Goal: Task Accomplishment & Management: Manage account settings

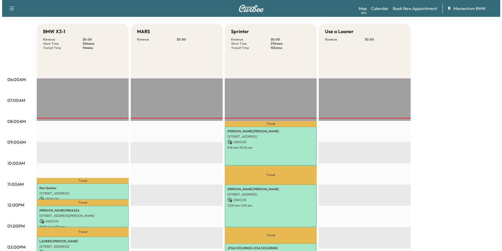
scroll to position [105, 0]
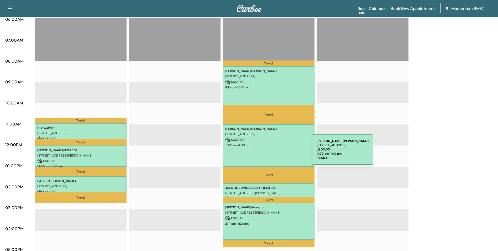
click at [273, 152] on div "[PERSON_NAME] [STREET_ADDRESS] USD 0.00 11:00 am - 1:00 pm" at bounding box center [269, 145] width 92 height 43
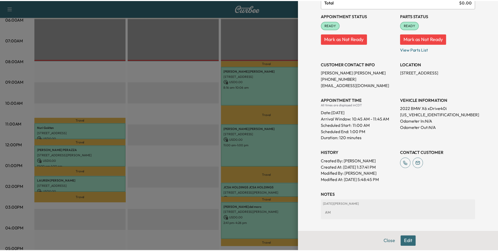
scroll to position [79, 0]
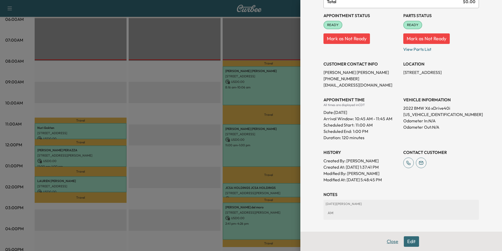
click at [388, 241] on button "Close" at bounding box center [392, 241] width 18 height 11
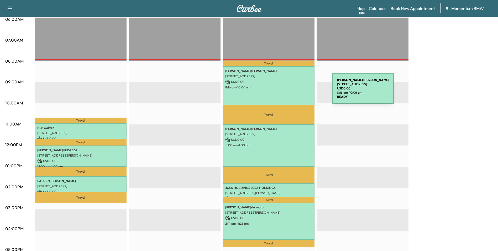
click at [293, 91] on div "[PERSON_NAME] [STREET_ADDRESS][PERSON_NAME] USD 0.00 8:16 am - 10:06 am" at bounding box center [269, 85] width 92 height 39
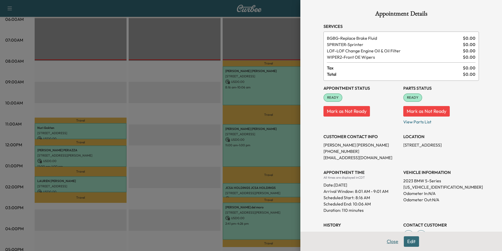
drag, startPoint x: 390, startPoint y: 242, endPoint x: 387, endPoint y: 240, distance: 3.4
click at [390, 242] on button "Close" at bounding box center [392, 241] width 18 height 11
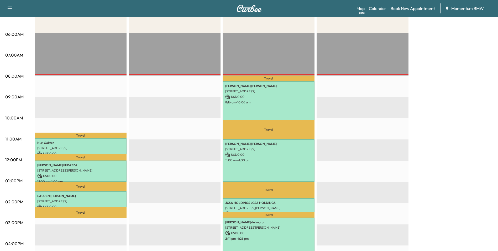
scroll to position [105, 0]
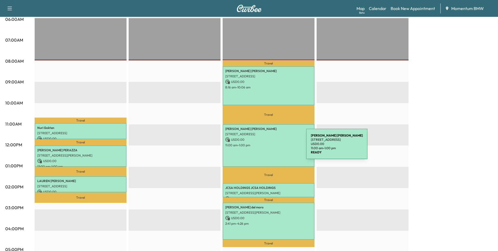
click at [267, 146] on div "[PERSON_NAME] [STREET_ADDRESS] USD 0.00 11:00 am - 1:00 pm" at bounding box center [269, 145] width 92 height 43
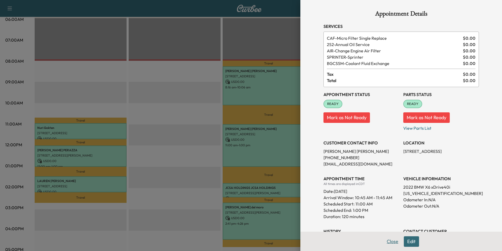
click at [387, 240] on button "Close" at bounding box center [392, 241] width 18 height 11
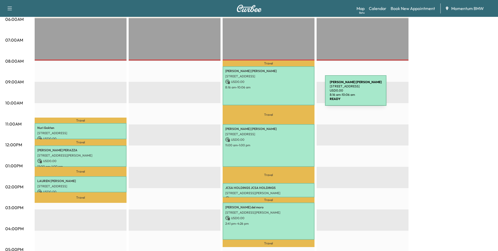
click at [286, 93] on div "[PERSON_NAME] [STREET_ADDRESS][PERSON_NAME] USD 0.00 8:16 am - 10:06 am" at bounding box center [269, 85] width 92 height 39
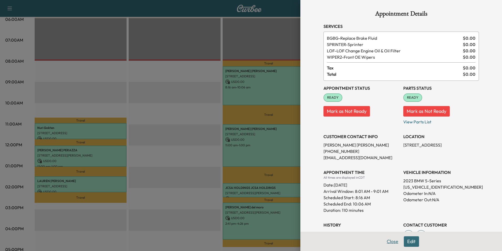
click at [388, 240] on button "Close" at bounding box center [392, 241] width 18 height 11
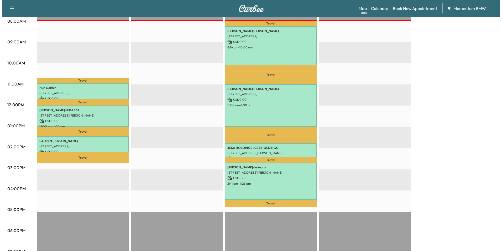
scroll to position [158, 0]
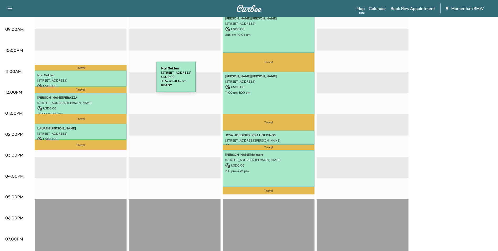
click at [117, 80] on p "[STREET_ADDRESS]" at bounding box center [80, 80] width 87 height 4
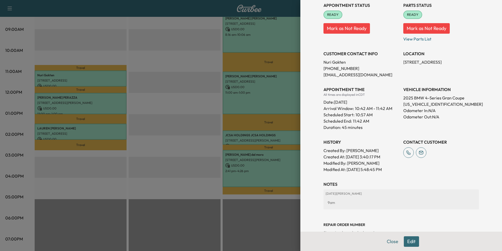
scroll to position [84, 0]
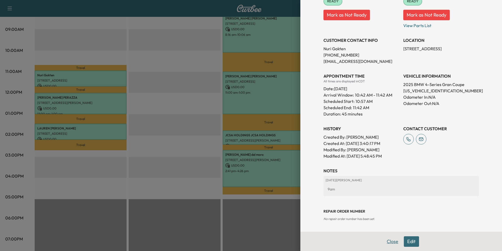
click at [387, 242] on button "Close" at bounding box center [392, 241] width 18 height 11
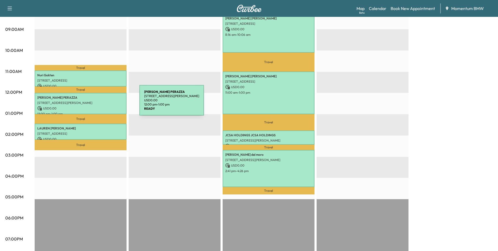
click at [100, 103] on p "[STREET_ADDRESS][PERSON_NAME]" at bounding box center [80, 103] width 87 height 4
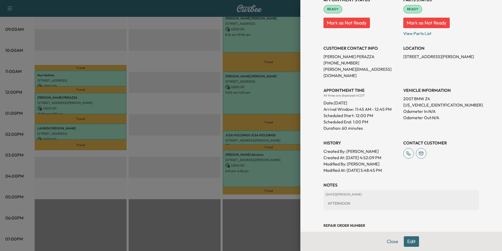
scroll to position [77, 0]
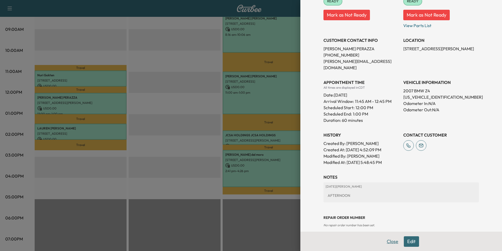
click at [388, 240] on button "Close" at bounding box center [392, 241] width 18 height 11
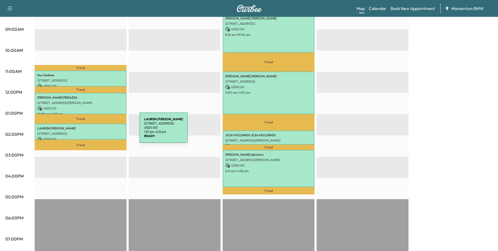
click at [100, 131] on p "[STREET_ADDRESS]" at bounding box center [80, 133] width 87 height 4
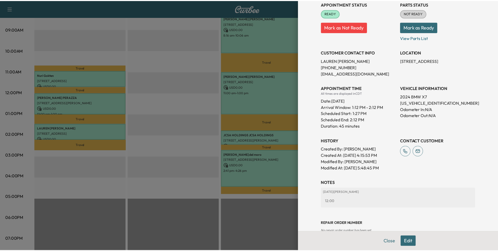
scroll to position [84, 0]
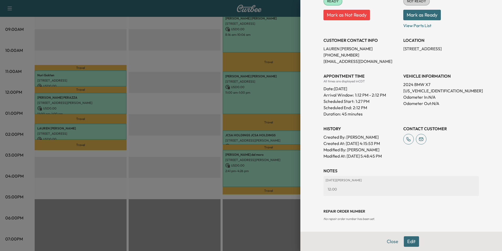
click at [388, 242] on button "Close" at bounding box center [392, 241] width 18 height 11
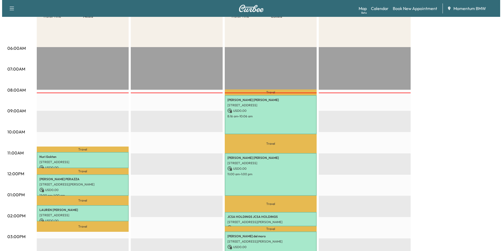
scroll to position [79, 0]
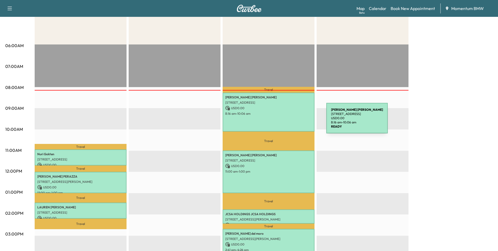
click at [287, 121] on div "[PERSON_NAME] [STREET_ADDRESS][PERSON_NAME] USD 0.00 8:16 am - 10:06 am" at bounding box center [269, 111] width 92 height 39
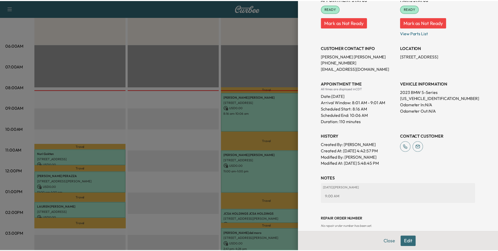
scroll to position [96, 0]
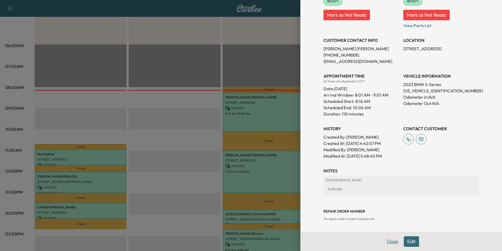
click at [388, 242] on button "Close" at bounding box center [392, 241] width 18 height 11
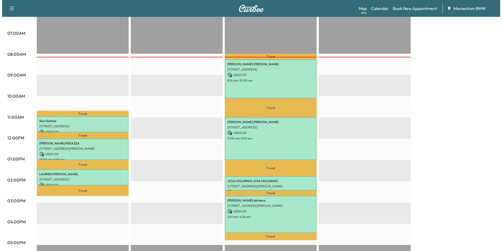
scroll to position [112, 0]
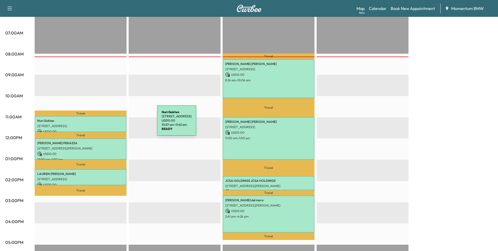
click at [118, 124] on p "[STREET_ADDRESS]" at bounding box center [80, 126] width 87 height 4
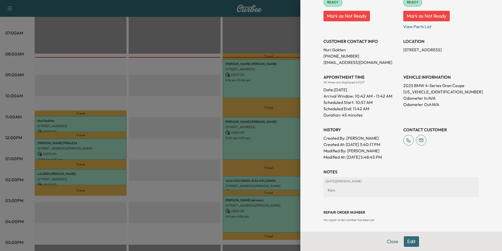
scroll to position [84, 0]
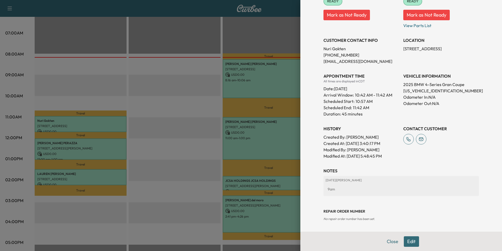
click at [387, 241] on button "Close" at bounding box center [392, 241] width 18 height 11
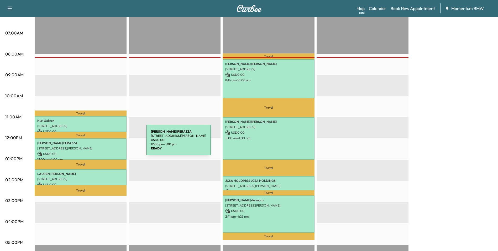
click at [107, 143] on p "[PERSON_NAME]" at bounding box center [80, 143] width 87 height 4
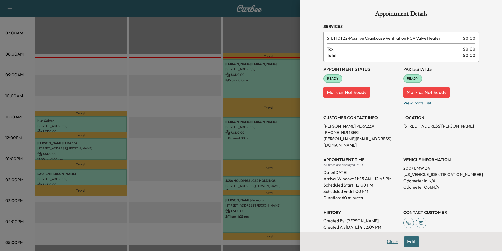
click at [387, 241] on button "Close" at bounding box center [392, 241] width 18 height 11
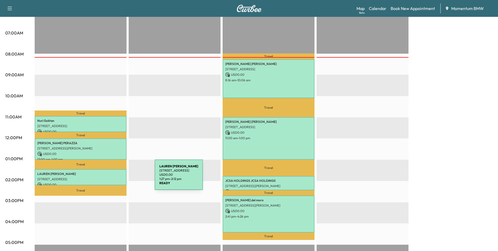
click at [115, 178] on p "[STREET_ADDRESS]" at bounding box center [80, 179] width 87 height 4
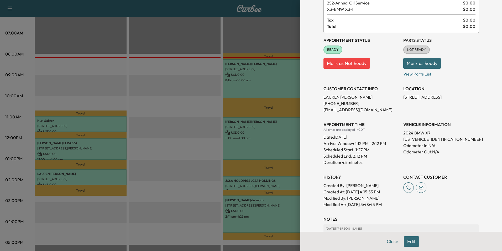
scroll to position [79, 0]
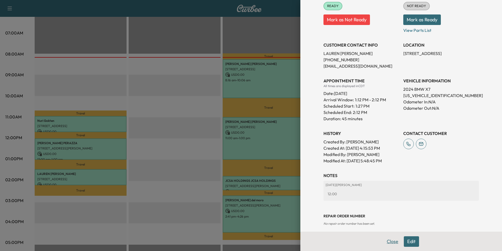
click at [386, 241] on button "Close" at bounding box center [392, 241] width 18 height 11
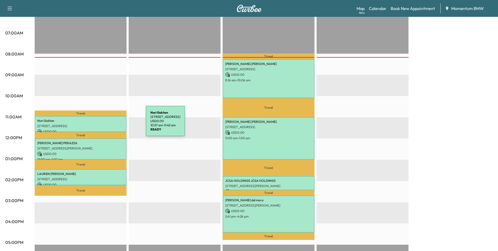
click at [106, 124] on p "[STREET_ADDRESS]" at bounding box center [80, 126] width 87 height 4
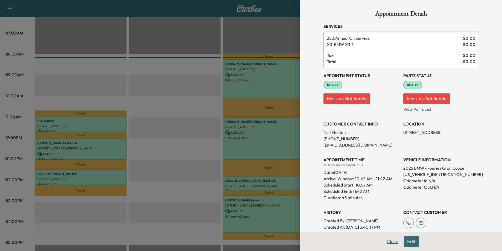
click at [390, 241] on button "Close" at bounding box center [392, 241] width 18 height 11
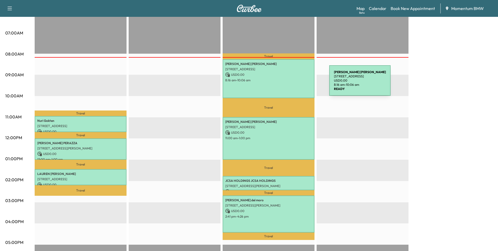
click at [290, 84] on div "[PERSON_NAME] [STREET_ADDRESS][PERSON_NAME] USD 0.00 8:16 am - 10:06 am" at bounding box center [269, 78] width 92 height 39
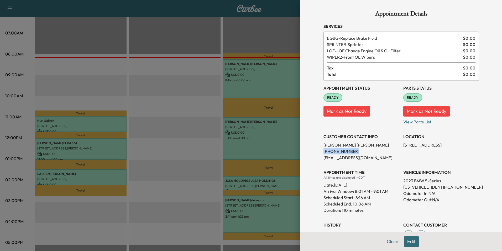
drag, startPoint x: 350, startPoint y: 150, endPoint x: 320, endPoint y: 152, distance: 30.3
click at [324, 152] on p "[PHONE_NUMBER]" at bounding box center [362, 151] width 76 height 6
drag, startPoint x: 320, startPoint y: 152, endPoint x: 340, endPoint y: 152, distance: 20.2
copy p "[PHONE_NUMBER]"
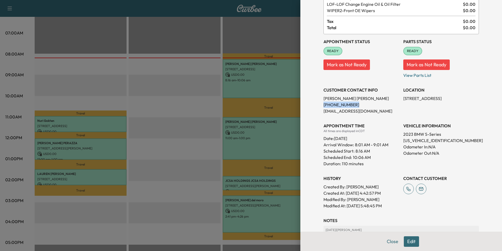
scroll to position [96, 0]
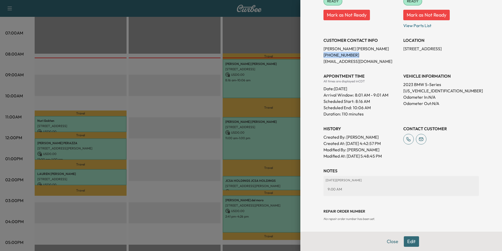
click at [407, 242] on button "Edit" at bounding box center [411, 241] width 15 height 11
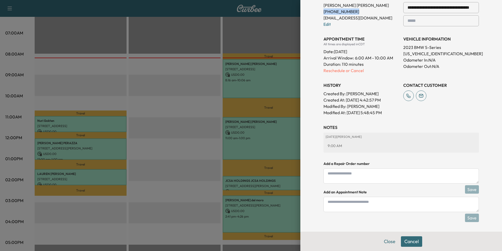
scroll to position [151, 0]
click at [389, 206] on textarea at bounding box center [401, 203] width 155 height 15
type textarea "*"
type textarea "*****"
click at [467, 217] on button "Save" at bounding box center [472, 216] width 14 height 8
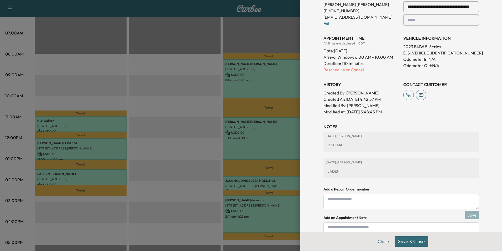
click at [414, 243] on button "Save & Close" at bounding box center [412, 241] width 34 height 11
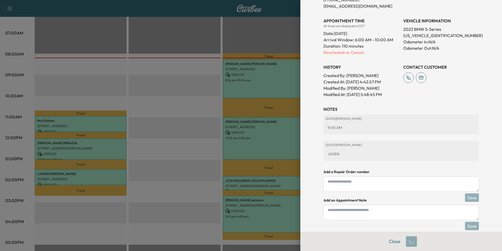
scroll to position [140, 0]
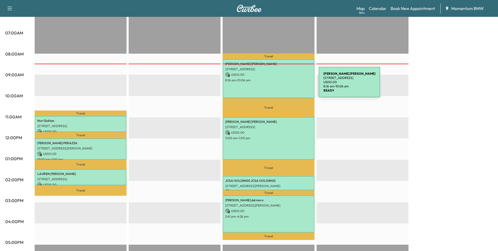
click at [280, 85] on div "[PERSON_NAME] [STREET_ADDRESS][PERSON_NAME] USD 0.00 8:16 am - 10:06 am" at bounding box center [269, 78] width 92 height 39
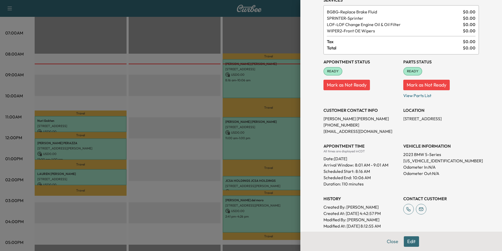
scroll to position [53, 0]
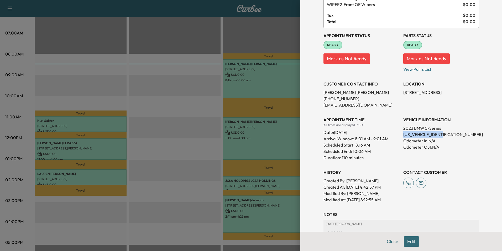
drag, startPoint x: 447, startPoint y: 134, endPoint x: 401, endPoint y: 136, distance: 45.7
click at [403, 136] on p "[US_VEHICLE_IDENTIFICATION_NUMBER]" at bounding box center [441, 134] width 76 height 6
drag, startPoint x: 401, startPoint y: 136, endPoint x: 430, endPoint y: 135, distance: 28.6
copy p "[US_VEHICLE_IDENTIFICATION_NUMBER]"
drag, startPoint x: 446, startPoint y: 92, endPoint x: 398, endPoint y: 92, distance: 47.3
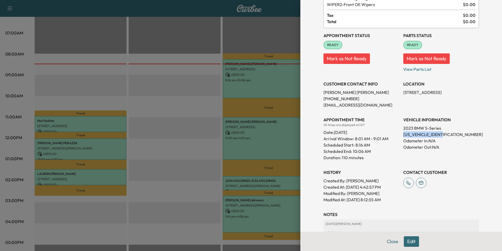
click at [398, 92] on div "Appointment Status READY Mark as Not Ready Parts Status READY Mark as Not Ready…" at bounding box center [401, 115] width 155 height 174
drag, startPoint x: 398, startPoint y: 92, endPoint x: 426, endPoint y: 93, distance: 27.8
copy p "[STREET_ADDRESS],"
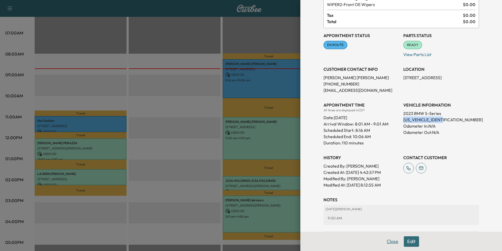
click at [389, 242] on button "Close" at bounding box center [392, 241] width 18 height 11
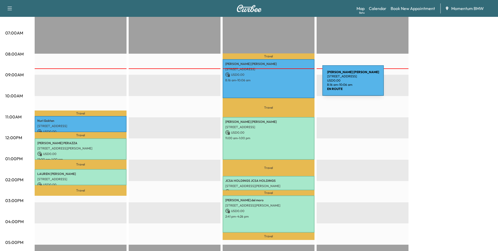
click at [283, 84] on div "[PERSON_NAME] [STREET_ADDRESS][PERSON_NAME] USD 0.00 8:16 am - 10:06 am" at bounding box center [269, 78] width 92 height 39
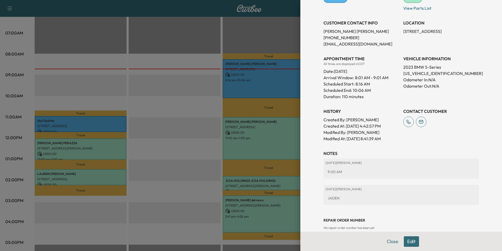
scroll to position [108, 0]
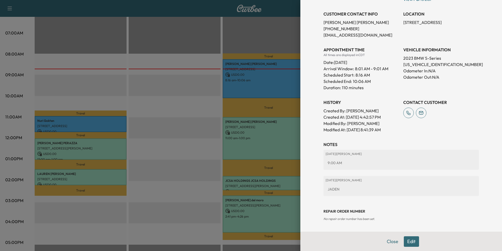
click at [407, 242] on button "Edit" at bounding box center [411, 241] width 15 height 11
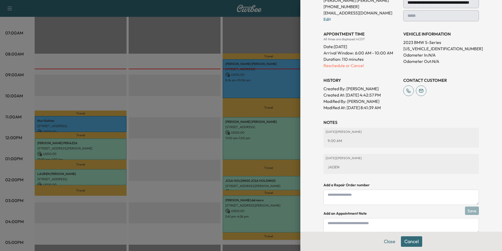
scroll to position [152, 0]
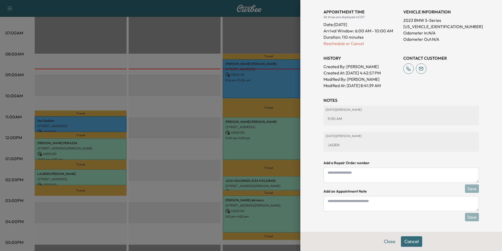
click at [382, 206] on textarea at bounding box center [401, 203] width 155 height 15
type textarea "*"
type textarea "**********"
click at [467, 215] on button "Save" at bounding box center [472, 216] width 14 height 8
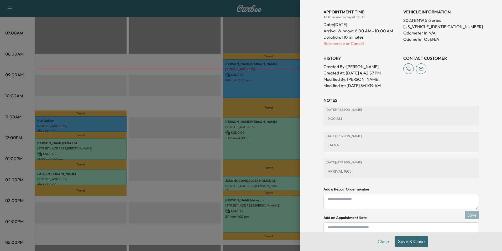
click at [410, 242] on button "Save & Close" at bounding box center [412, 241] width 34 height 11
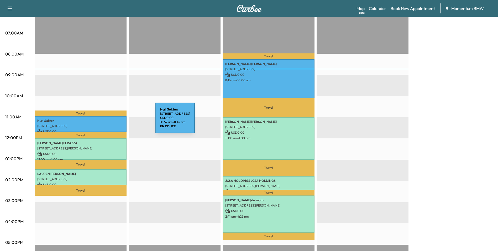
click at [116, 121] on p "Nuri Gokten" at bounding box center [80, 120] width 87 height 4
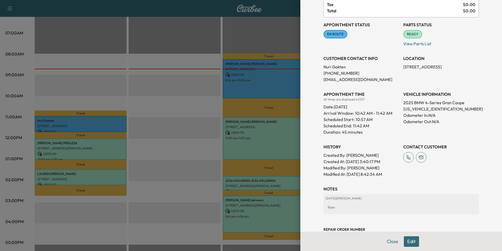
scroll to position [69, 0]
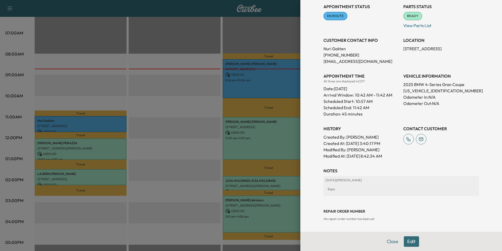
click at [410, 241] on button "Edit" at bounding box center [411, 241] width 15 height 11
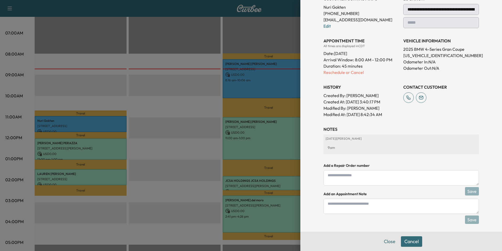
scroll to position [113, 0]
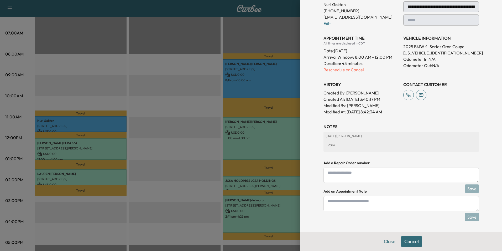
click at [388, 202] on textarea at bounding box center [401, 203] width 155 height 15
type textarea "*"
type textarea "**********"
click at [467, 216] on button "Save" at bounding box center [472, 216] width 14 height 8
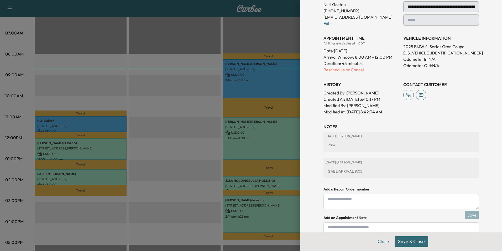
click at [411, 240] on button "Save & Close" at bounding box center [412, 241] width 34 height 11
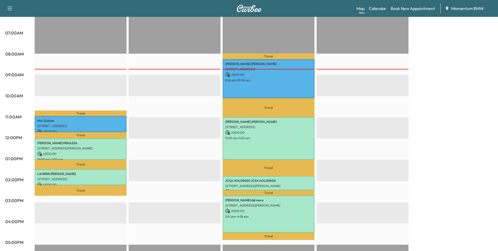
click at [95, 177] on p "[STREET_ADDRESS]" at bounding box center [80, 179] width 87 height 4
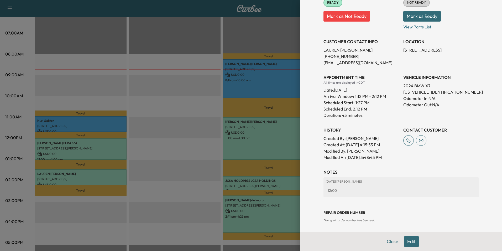
scroll to position [84, 0]
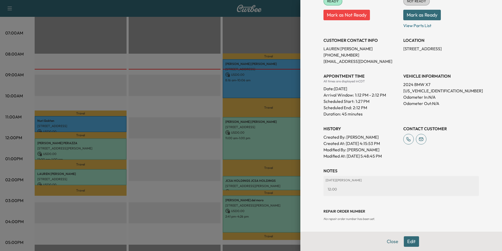
click at [409, 240] on button "Edit" at bounding box center [411, 241] width 15 height 11
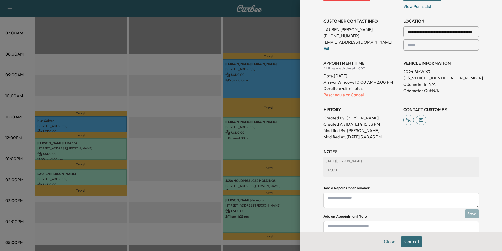
scroll to position [139, 0]
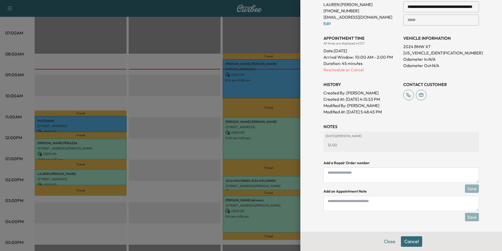
drag, startPoint x: 373, startPoint y: 204, endPoint x: 374, endPoint y: 200, distance: 3.9
click at [374, 204] on textarea at bounding box center [401, 203] width 155 height 15
type textarea "*****"
click at [468, 218] on button "Save" at bounding box center [472, 216] width 14 height 8
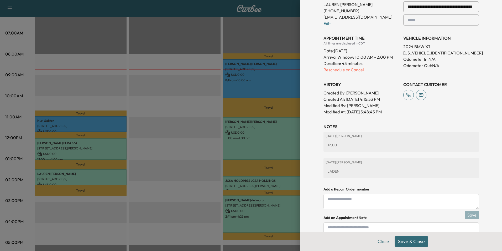
click at [416, 242] on button "Save & Close" at bounding box center [412, 241] width 34 height 11
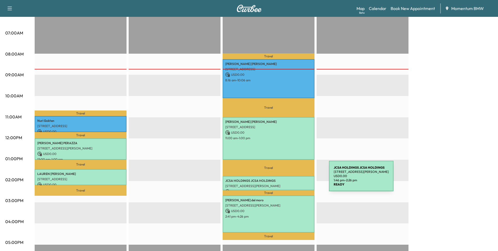
click at [290, 179] on p "JCSA HOLDINGS JCSA HOLDINGS" at bounding box center [268, 180] width 87 height 4
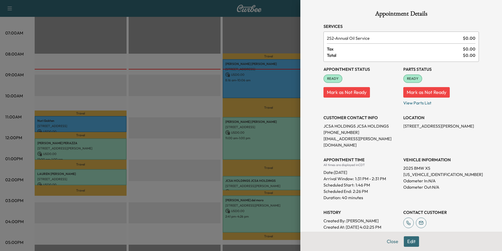
scroll to position [77, 0]
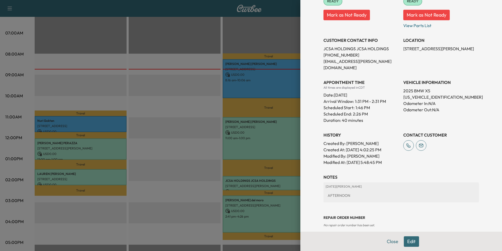
click at [404, 239] on button "Edit" at bounding box center [411, 241] width 15 height 11
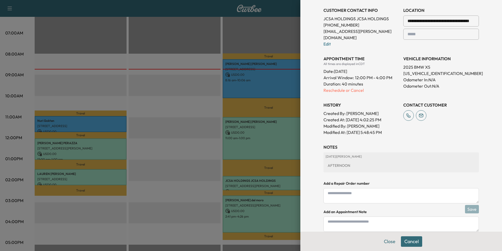
scroll to position [132, 0]
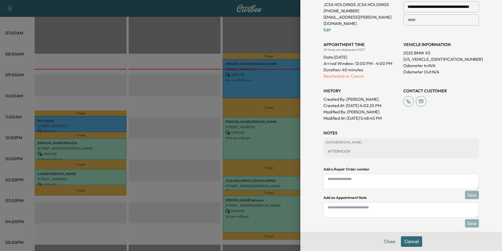
click at [372, 204] on textarea at bounding box center [401, 209] width 155 height 15
type textarea "****"
click at [467, 219] on button "Save" at bounding box center [472, 223] width 14 height 8
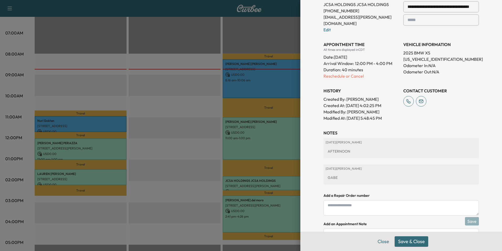
click at [415, 243] on button "Save & Close" at bounding box center [412, 241] width 34 height 11
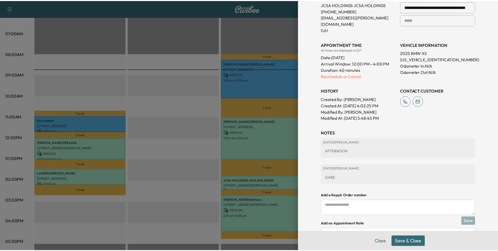
scroll to position [121, 0]
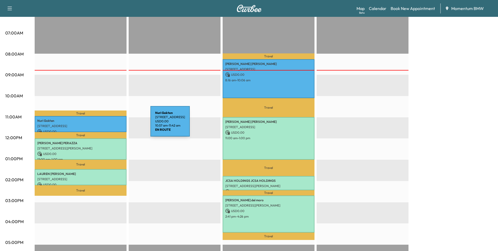
click at [111, 124] on p "[STREET_ADDRESS]" at bounding box center [80, 126] width 87 height 4
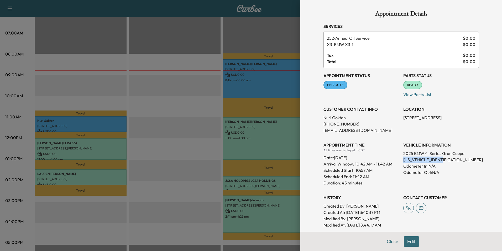
drag, startPoint x: 444, startPoint y: 159, endPoint x: 399, endPoint y: 160, distance: 44.9
click at [399, 160] on div "Appointment Status EN ROUTE Mark as Not Ready Parts Status READY Mark as Not Re…" at bounding box center [401, 148] width 155 height 160
drag, startPoint x: 399, startPoint y: 160, endPoint x: 424, endPoint y: 158, distance: 25.9
copy p "[US_VEHICLE_IDENTIFICATION_NUMBER]"
drag, startPoint x: 438, startPoint y: 118, endPoint x: 400, endPoint y: 118, distance: 38.3
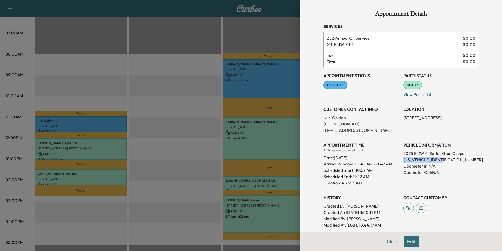
click at [403, 118] on p "[STREET_ADDRESS]" at bounding box center [441, 117] width 76 height 6
drag, startPoint x: 400, startPoint y: 118, endPoint x: 422, endPoint y: 118, distance: 21.8
copy p "[STREET_ADDRESS]"
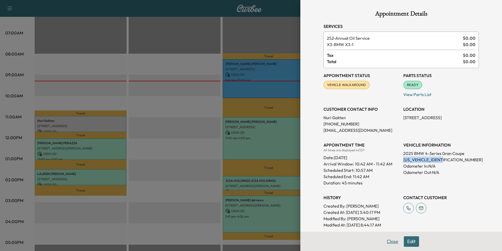
click at [389, 242] on button "Close" at bounding box center [392, 241] width 18 height 11
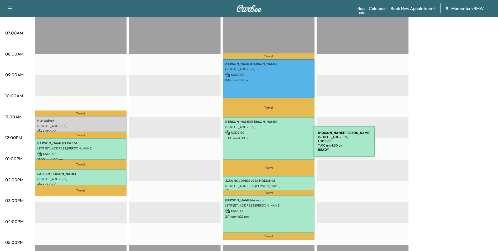
click at [274, 144] on div "[PERSON_NAME] [STREET_ADDRESS] USD 0.00 11:00 am - 1:00 pm" at bounding box center [269, 138] width 92 height 43
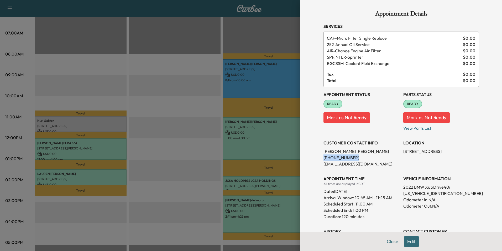
drag, startPoint x: 350, startPoint y: 159, endPoint x: 320, endPoint y: 158, distance: 30.0
click at [324, 158] on p "[PHONE_NUMBER]" at bounding box center [362, 157] width 76 height 6
drag, startPoint x: 320, startPoint y: 158, endPoint x: 339, endPoint y: 157, distance: 18.7
copy p "[PHONE_NUMBER]"
click at [388, 242] on button "Close" at bounding box center [392, 241] width 18 height 11
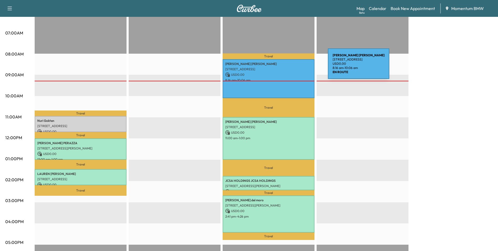
click at [289, 67] on p "[STREET_ADDRESS]" at bounding box center [268, 69] width 87 height 4
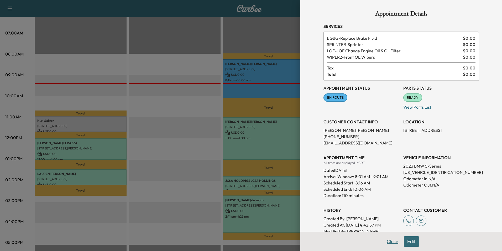
click at [388, 239] on button "Close" at bounding box center [392, 241] width 18 height 11
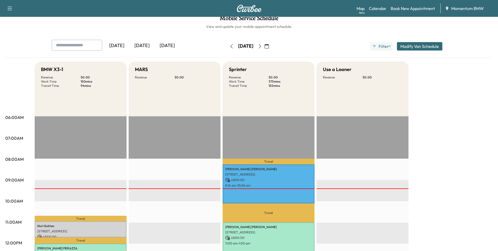
scroll to position [0, 0]
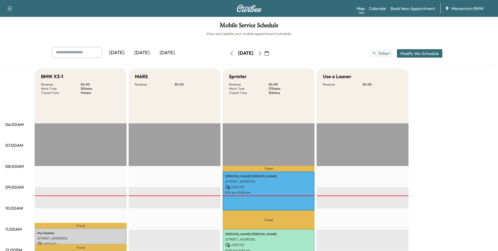
click at [269, 53] on icon "button" at bounding box center [267, 53] width 4 height 4
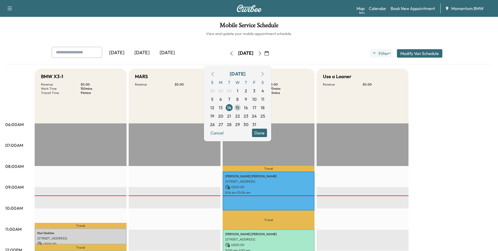
click at [242, 107] on span "15" at bounding box center [237, 107] width 8 height 8
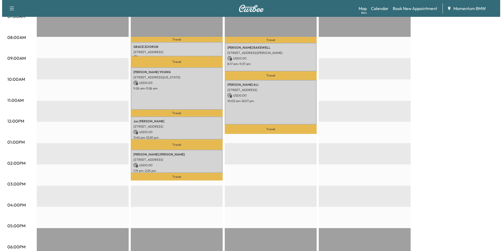
scroll to position [131, 0]
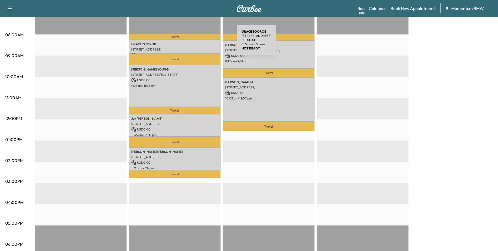
click at [197, 43] on p "[PERSON_NAME]" at bounding box center [174, 44] width 87 height 4
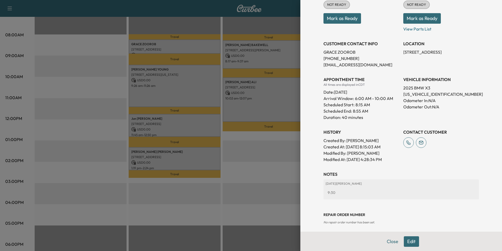
scroll to position [77, 0]
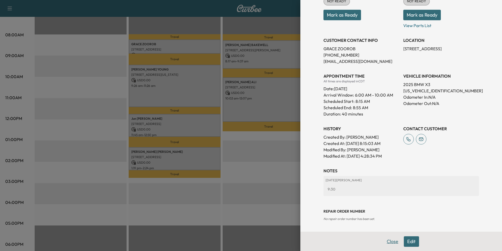
click at [389, 241] on button "Close" at bounding box center [392, 241] width 18 height 11
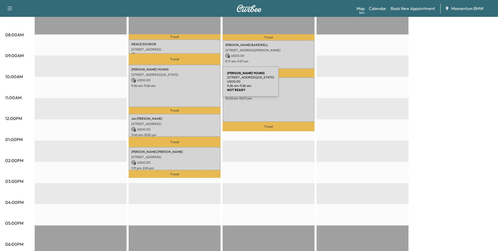
click at [183, 85] on p "9:26 am - 11:26 am" at bounding box center [174, 86] width 87 height 4
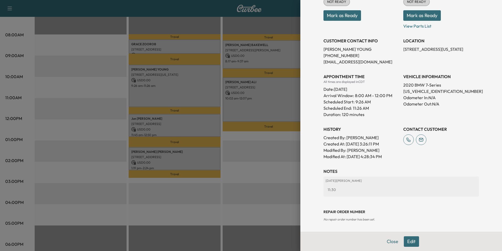
scroll to position [84, 0]
click at [385, 242] on button "Close" at bounding box center [392, 241] width 18 height 11
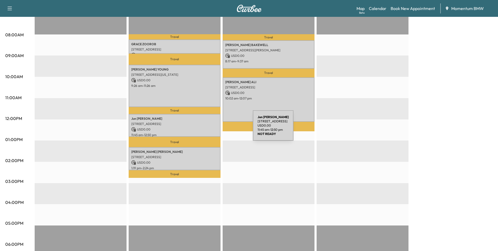
click at [214, 128] on p "USD 0.00" at bounding box center [174, 129] width 87 height 5
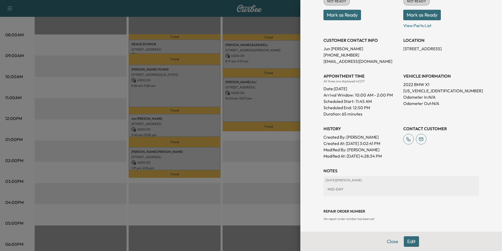
click at [384, 241] on button "Close" at bounding box center [392, 241] width 18 height 11
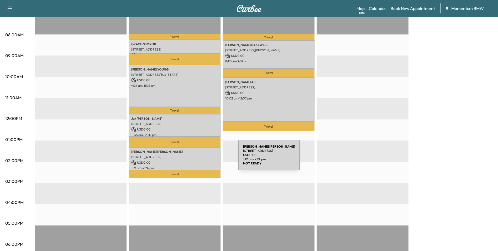
click at [199, 158] on div "[PERSON_NAME] [STREET_ADDRESS] USD 0.00 1:19 pm - 2:24 pm" at bounding box center [175, 158] width 92 height 23
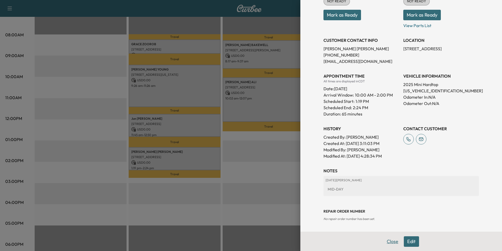
click at [388, 242] on button "Close" at bounding box center [392, 241] width 18 height 11
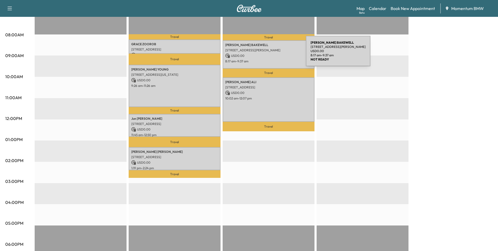
click at [267, 54] on p "USD 0.00" at bounding box center [268, 55] width 87 height 5
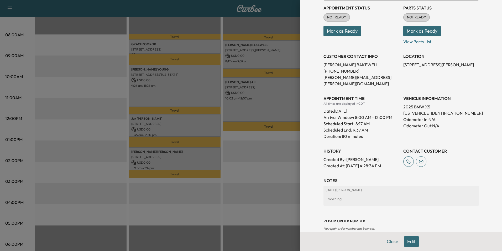
scroll to position [71, 0]
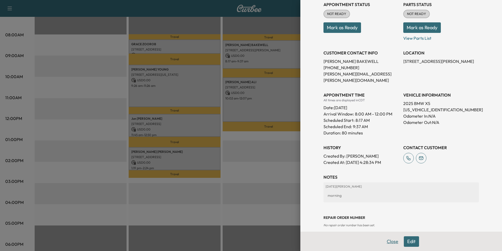
click at [387, 239] on button "Close" at bounding box center [392, 241] width 18 height 11
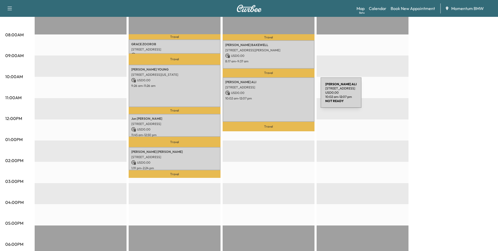
click at [281, 96] on p "10:02 am - 12:07 pm" at bounding box center [268, 98] width 87 height 4
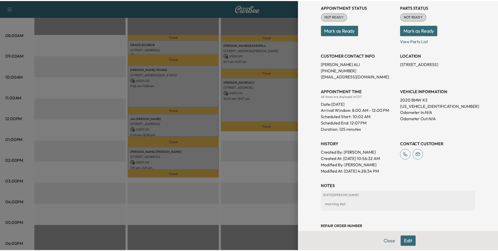
scroll to position [90, 0]
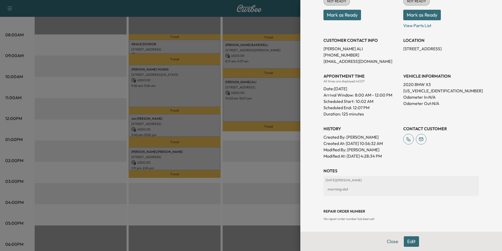
click at [385, 243] on button "Close" at bounding box center [392, 241] width 18 height 11
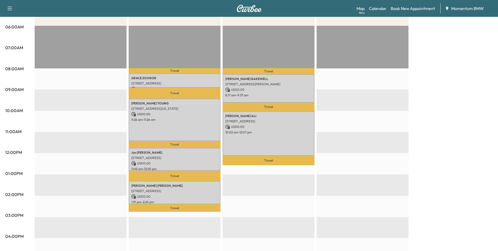
scroll to position [26, 0]
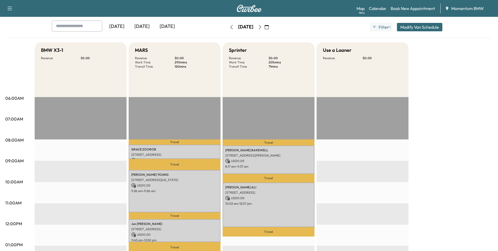
click at [262, 26] on icon "button" at bounding box center [260, 27] width 4 height 4
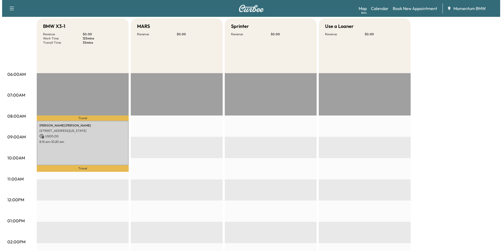
scroll to position [53, 0]
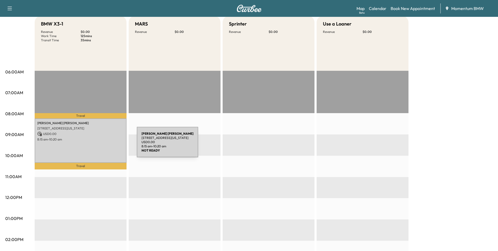
click at [97, 145] on div "[PERSON_NAME] [STREET_ADDRESS][US_STATE] USD 0.00 8:15 am - 10:20 am" at bounding box center [81, 140] width 92 height 44
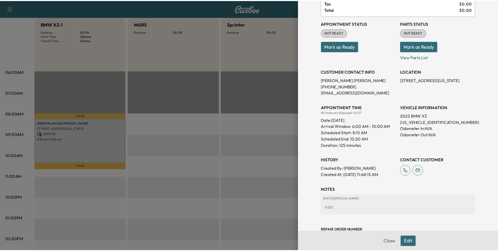
scroll to position [77, 0]
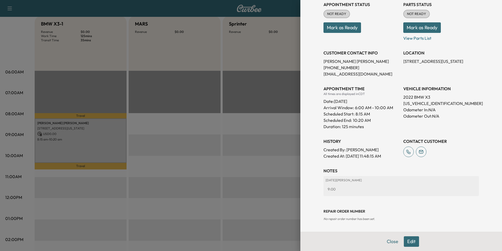
click at [387, 243] on button "Close" at bounding box center [392, 241] width 18 height 11
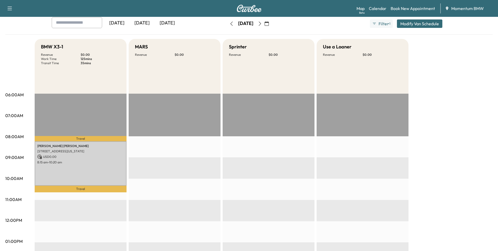
scroll to position [0, 0]
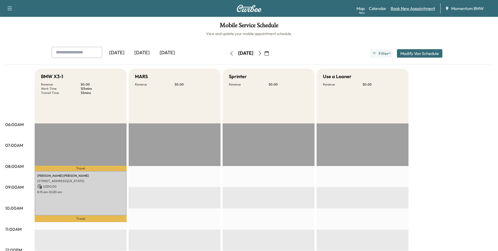
click at [414, 8] on link "Book New Appointment" at bounding box center [413, 8] width 44 height 6
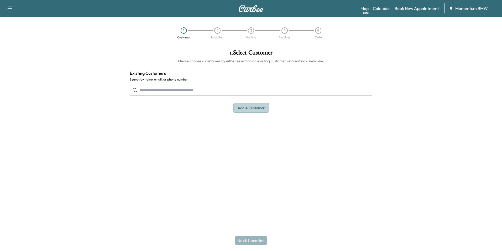
click at [244, 107] on button "Add a customer" at bounding box center [250, 108] width 35 height 10
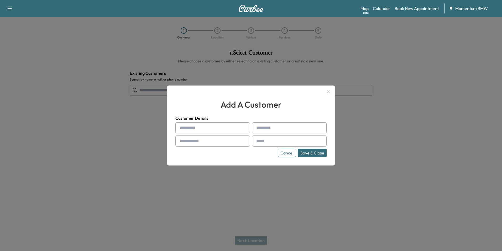
click at [237, 129] on input "text" at bounding box center [212, 127] width 75 height 11
type input "*****"
type input "****"
type input "**********"
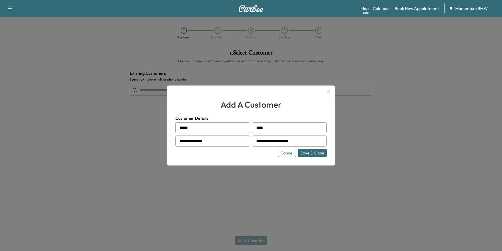
click at [313, 152] on button "Save & Close" at bounding box center [312, 152] width 29 height 8
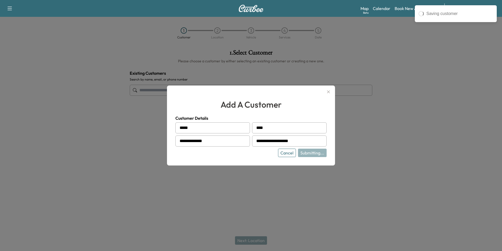
type input "**********"
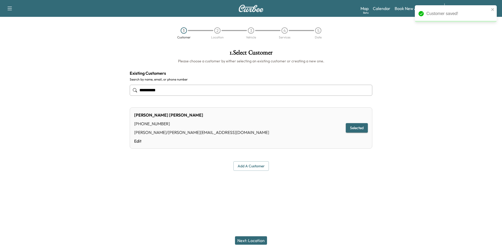
click at [258, 241] on button "Next: Location" at bounding box center [251, 240] width 32 height 8
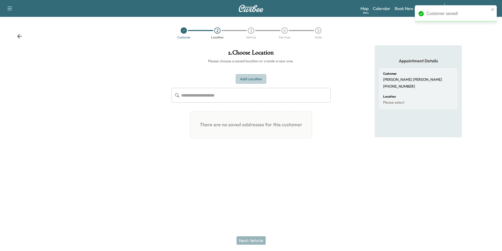
click at [254, 80] on button "Add Location" at bounding box center [251, 79] width 30 height 10
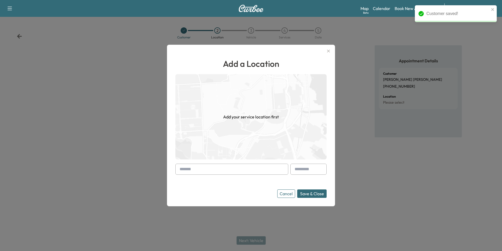
click at [247, 169] on input "text" at bounding box center [231, 168] width 113 height 11
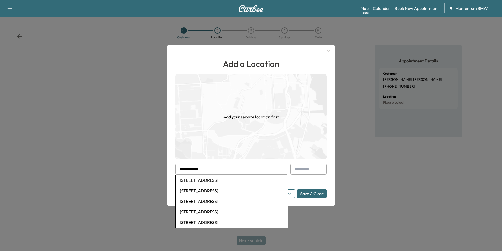
click at [241, 179] on li "[STREET_ADDRESS]" at bounding box center [232, 180] width 112 height 11
type input "**********"
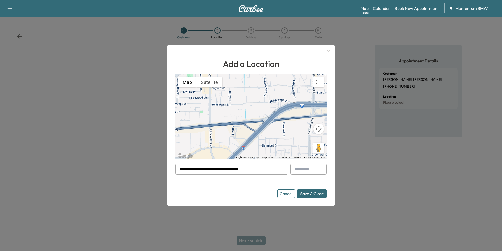
click at [315, 172] on input "text" at bounding box center [308, 168] width 36 height 11
type input "***"
click at [317, 194] on button "Save & Close" at bounding box center [311, 193] width 29 height 8
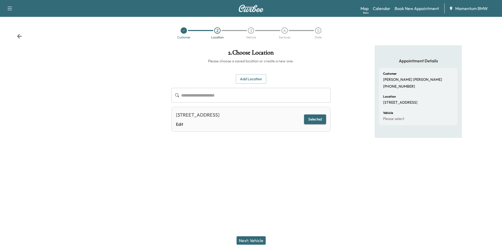
click at [262, 240] on button "Next: Vehicle" at bounding box center [251, 240] width 29 height 8
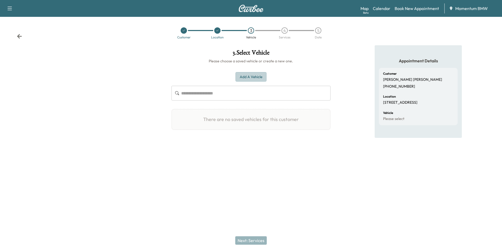
click at [262, 76] on button "Add a Vehicle" at bounding box center [251, 77] width 31 height 10
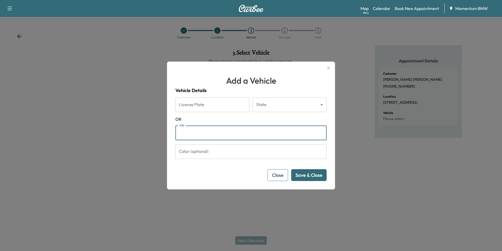
paste input "**********"
type input "**********"
click at [311, 176] on button "Save & Close" at bounding box center [308, 175] width 35 height 12
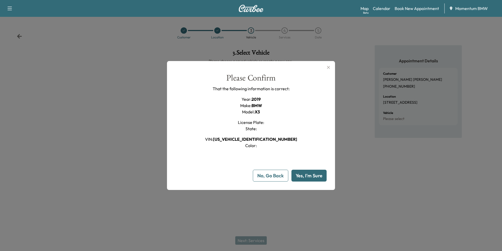
click at [311, 176] on button "Yes, I'm Sure" at bounding box center [308, 175] width 35 height 12
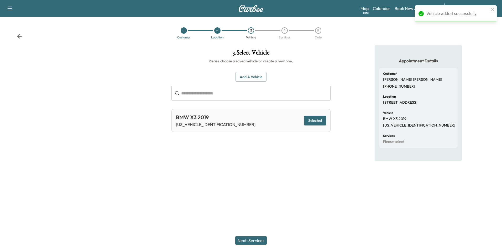
click at [258, 241] on button "Next: Services" at bounding box center [251, 240] width 32 height 8
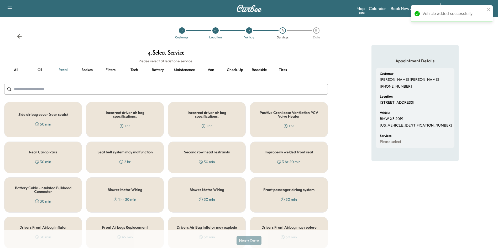
click at [47, 156] on div "Rear Cargo Rails 30 min" at bounding box center [43, 157] width 78 height 32
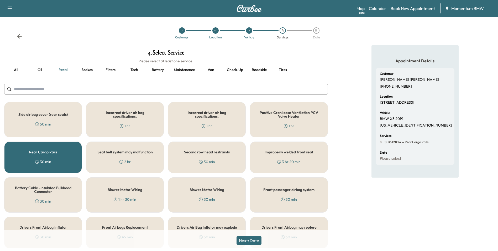
click at [256, 241] on button "Next: Date" at bounding box center [249, 240] width 25 height 8
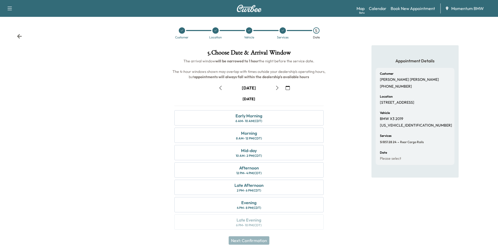
click at [220, 88] on icon "button" at bounding box center [220, 88] width 4 height 4
click at [252, 169] on div "Afternoon" at bounding box center [249, 167] width 20 height 6
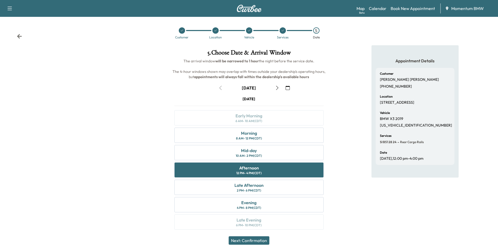
click at [257, 241] on button "Next: Confirmation" at bounding box center [249, 240] width 41 height 8
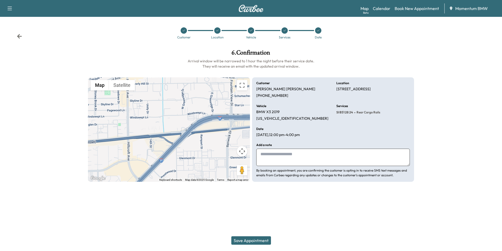
click at [292, 162] on textarea at bounding box center [333, 156] width 154 height 17
type textarea "********"
click at [257, 240] on button "Save Appointment" at bounding box center [251, 240] width 40 height 8
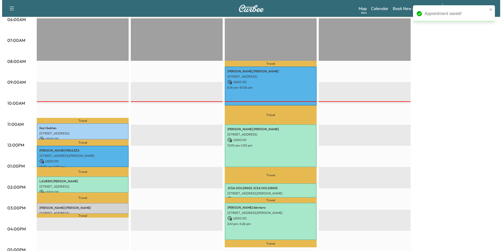
scroll to position [105, 0]
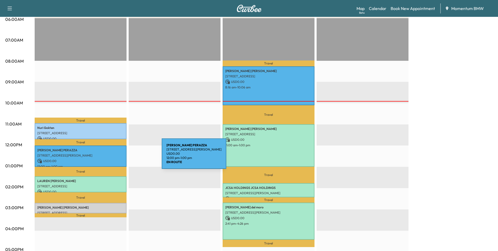
click at [121, 158] on p "USD 0.00" at bounding box center [80, 160] width 87 height 5
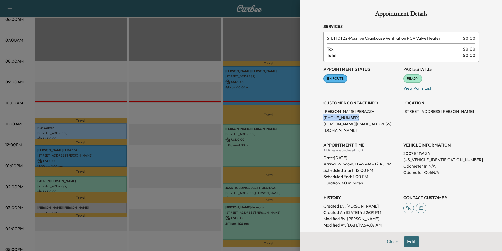
drag, startPoint x: 348, startPoint y: 116, endPoint x: 320, endPoint y: 119, distance: 28.5
click at [324, 119] on p "[PHONE_NUMBER]" at bounding box center [362, 117] width 76 height 6
drag, startPoint x: 320, startPoint y: 119, endPoint x: 343, endPoint y: 118, distance: 23.9
copy p "[PHONE_NUMBER]"
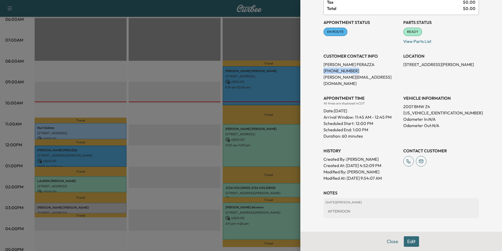
scroll to position [63, 0]
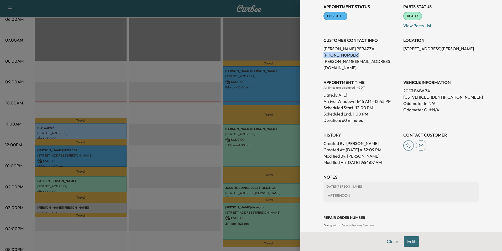
click at [409, 242] on button "Edit" at bounding box center [411, 241] width 15 height 11
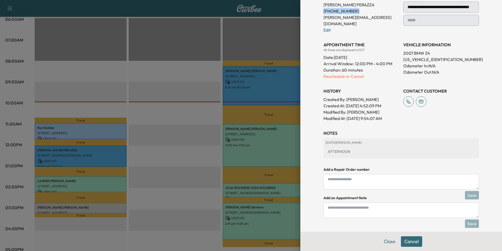
scroll to position [107, 0]
click at [380, 204] on textarea at bounding box center [401, 209] width 155 height 15
type textarea "*"
type textarea "**********"
click at [470, 219] on button "Save" at bounding box center [472, 223] width 14 height 8
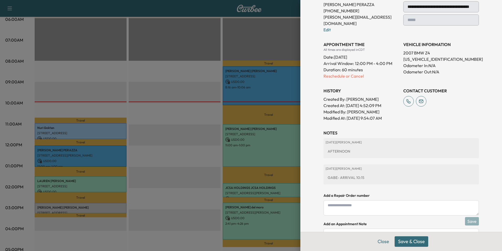
click at [415, 240] on button "Save & Close" at bounding box center [412, 241] width 34 height 11
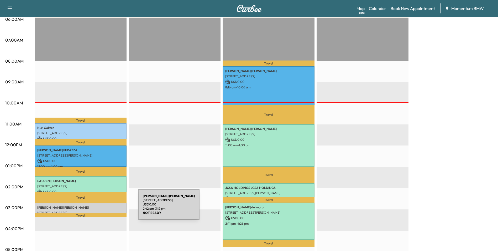
click at [99, 207] on div "[PERSON_NAME] [STREET_ADDRESS] USD 0.00 2:42 pm - 3:12 pm" at bounding box center [81, 207] width 92 height 11
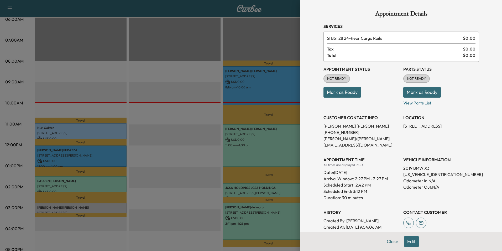
click at [350, 92] on button "Mark as Ready" at bounding box center [343, 92] width 38 height 11
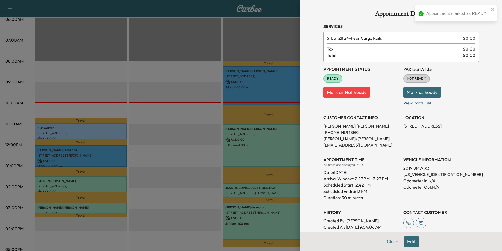
click at [388, 239] on button "Close" at bounding box center [392, 241] width 18 height 11
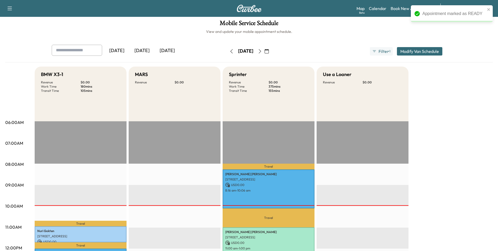
scroll to position [0, 0]
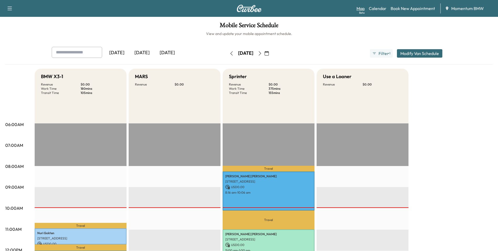
click at [362, 9] on link "Map Beta" at bounding box center [361, 8] width 8 height 6
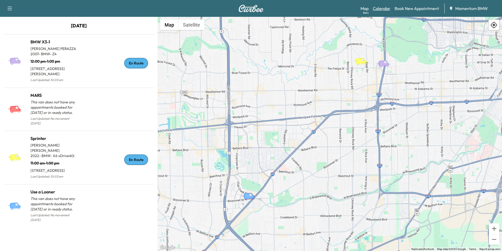
click at [382, 7] on link "Calendar" at bounding box center [382, 8] width 18 height 6
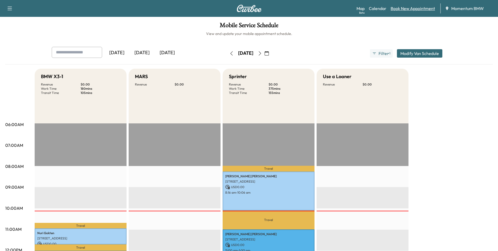
click at [400, 7] on link "Book New Appointment" at bounding box center [413, 8] width 44 height 6
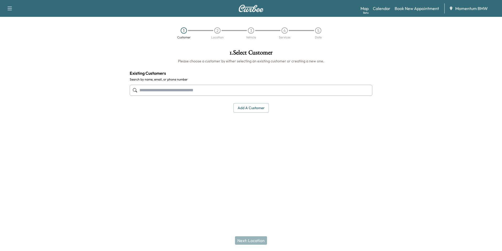
click at [253, 91] on input "text" at bounding box center [251, 90] width 243 height 11
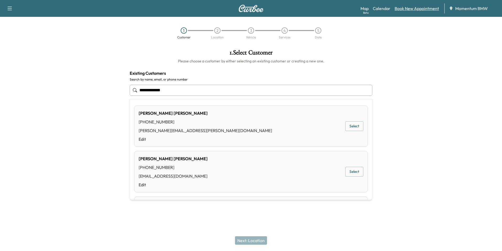
type input "**********"
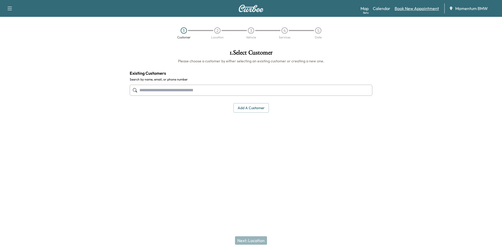
click at [416, 9] on link "Book New Appointment" at bounding box center [417, 8] width 44 height 6
click at [259, 107] on button "Add a customer" at bounding box center [250, 108] width 35 height 10
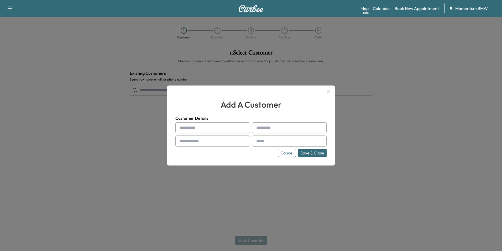
click at [205, 130] on input "text" at bounding box center [212, 127] width 75 height 11
type input "*******"
type input "**********"
click at [301, 141] on input "text" at bounding box center [289, 140] width 75 height 11
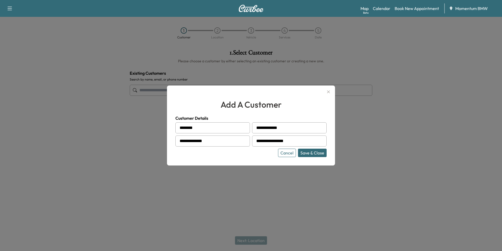
type input "**********"
click at [317, 152] on button "Save & Close" at bounding box center [312, 152] width 29 height 8
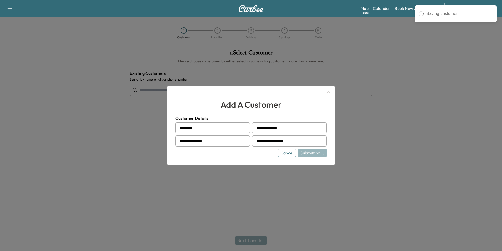
type input "**********"
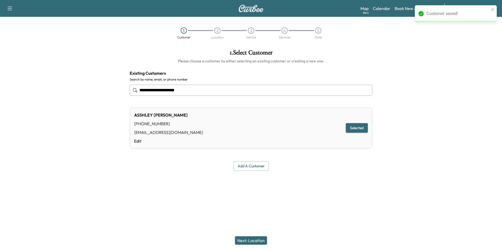
click at [254, 241] on button "Next: Location" at bounding box center [251, 240] width 32 height 8
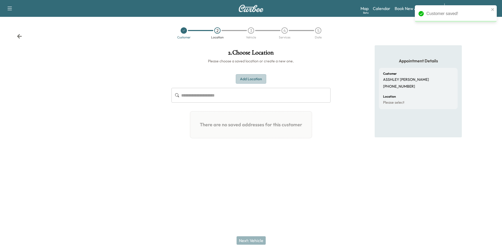
click at [248, 80] on button "Add Location" at bounding box center [251, 79] width 30 height 10
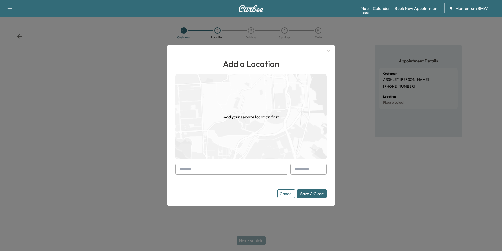
click at [249, 170] on input "text" at bounding box center [231, 168] width 113 height 11
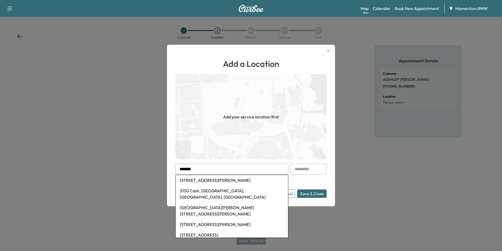
click at [252, 180] on li "[STREET_ADDRESS][PERSON_NAME]" at bounding box center [232, 180] width 112 height 11
type input "**********"
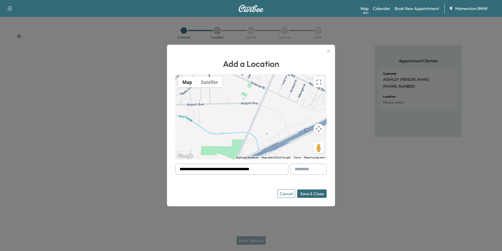
click at [314, 193] on button "Save & Close" at bounding box center [311, 193] width 29 height 8
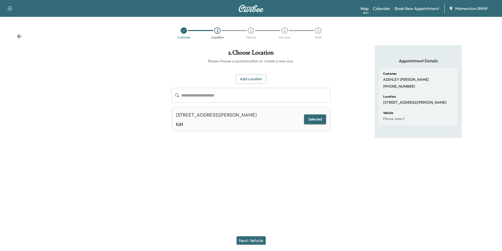
click at [258, 239] on button "Next: Vehicle" at bounding box center [251, 240] width 29 height 8
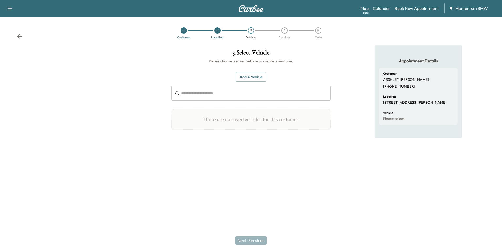
click at [251, 75] on button "Add a Vehicle" at bounding box center [251, 77] width 31 height 10
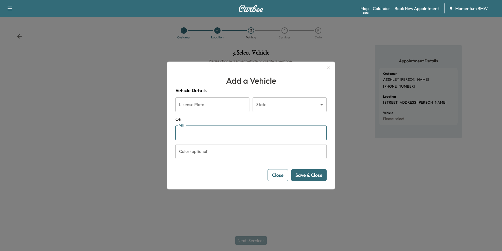
paste input "**********"
type input "**********"
click at [316, 177] on button "Save & Close" at bounding box center [308, 175] width 35 height 12
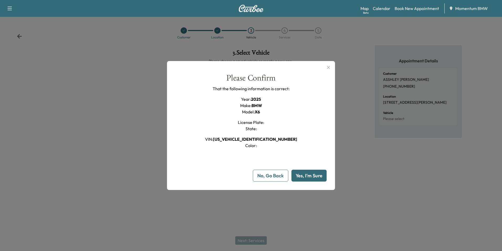
click at [313, 177] on button "Yes, I'm Sure" at bounding box center [308, 175] width 35 height 12
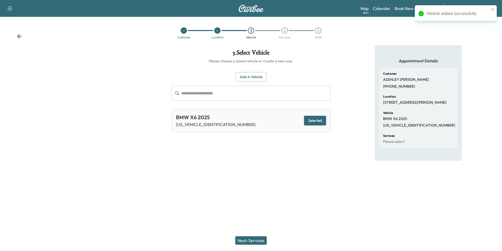
click at [258, 241] on button "Next: Services" at bounding box center [251, 240] width 32 height 8
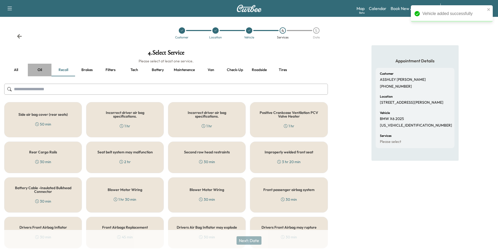
click at [41, 69] on button "Oil" at bounding box center [40, 70] width 24 height 13
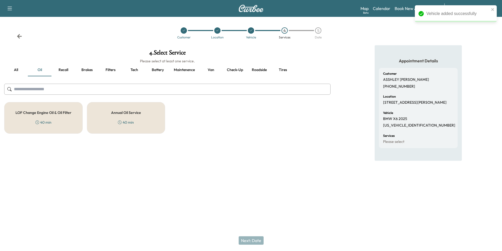
click at [131, 114] on h5 "Annual Oil Service" at bounding box center [126, 113] width 30 height 4
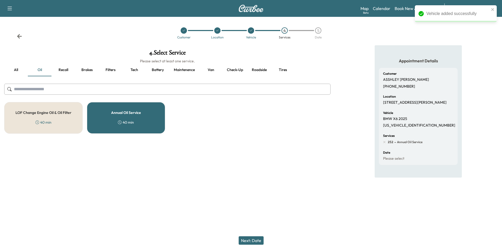
click at [258, 240] on button "Next: Date" at bounding box center [251, 240] width 25 height 8
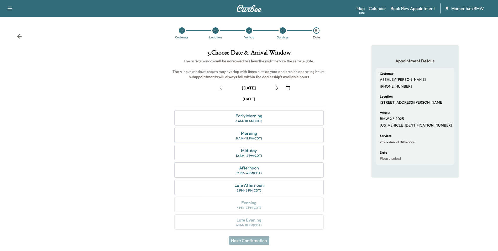
click at [287, 87] on icon "button" at bounding box center [288, 88] width 4 height 4
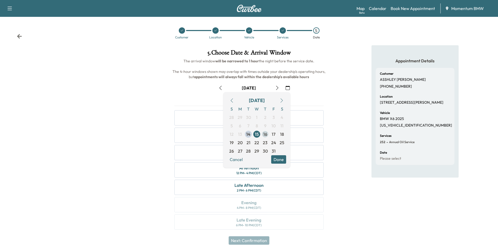
click at [266, 135] on span "16" at bounding box center [265, 134] width 4 height 6
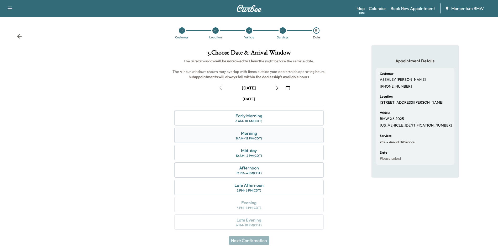
drag, startPoint x: 253, startPoint y: 130, endPoint x: 260, endPoint y: 130, distance: 6.8
click at [254, 130] on div "Morning" at bounding box center [249, 133] width 16 height 6
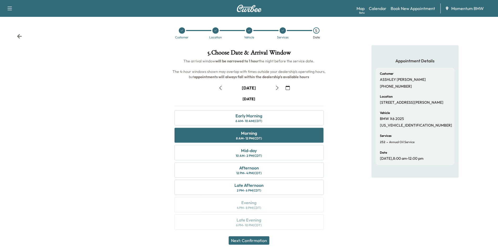
click at [260, 241] on button "Next: Confirmation" at bounding box center [249, 240] width 41 height 8
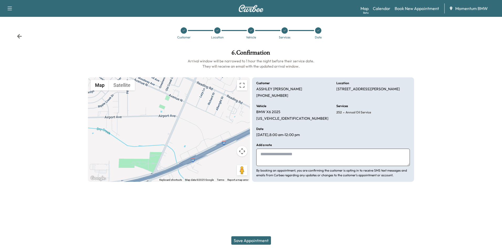
click at [298, 162] on textarea at bounding box center [333, 156] width 154 height 17
type textarea "**********"
click at [258, 239] on button "Save Appointment" at bounding box center [251, 240] width 40 height 8
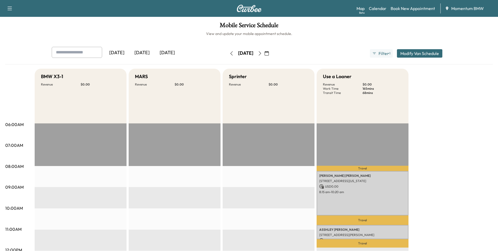
click at [230, 52] on icon "button" at bounding box center [232, 53] width 4 height 4
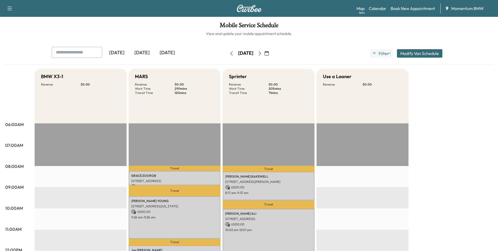
click at [230, 53] on icon "button" at bounding box center [232, 53] width 4 height 4
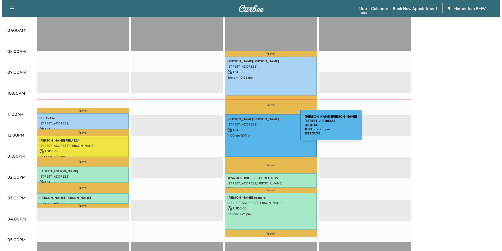
scroll to position [131, 0]
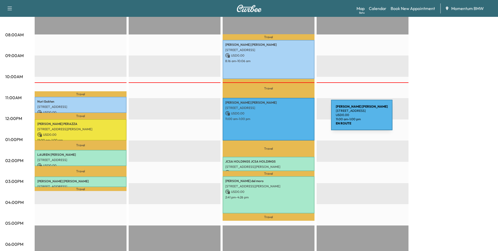
click at [292, 118] on p "11:00 am - 1:00 pm" at bounding box center [268, 119] width 87 height 4
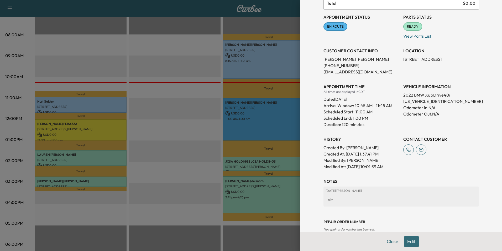
scroll to position [88, 0]
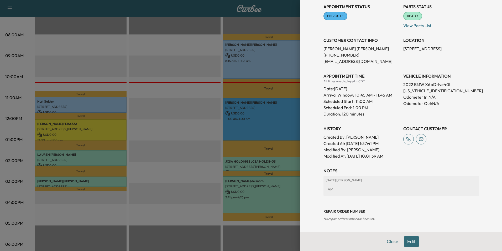
click at [411, 240] on button "Edit" at bounding box center [411, 241] width 15 height 11
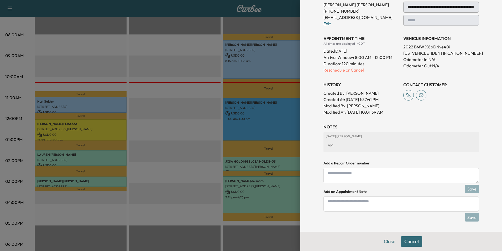
scroll to position [132, 0]
click at [383, 202] on textarea at bounding box center [401, 203] width 155 height 15
type textarea "*"
type textarea "**********"
click at [366, 222] on div "**********" at bounding box center [401, 49] width 168 height 363
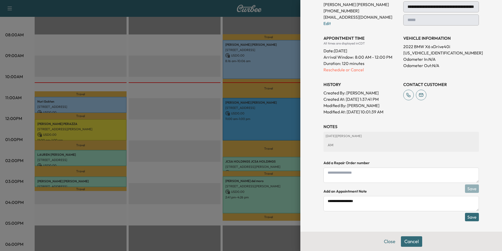
click at [367, 232] on div "Close Cancel" at bounding box center [401, 240] width 202 height 19
click at [472, 216] on button "Save" at bounding box center [472, 216] width 14 height 8
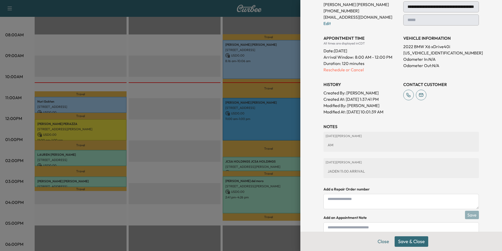
click at [418, 239] on button "Save & Close" at bounding box center [412, 241] width 34 height 11
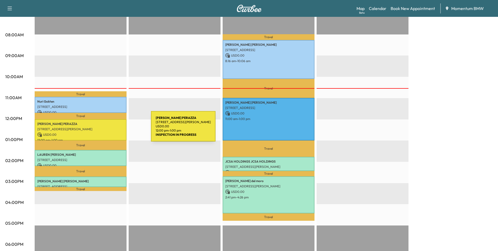
click at [112, 129] on p "[STREET_ADDRESS][PERSON_NAME]" at bounding box center [80, 129] width 87 height 4
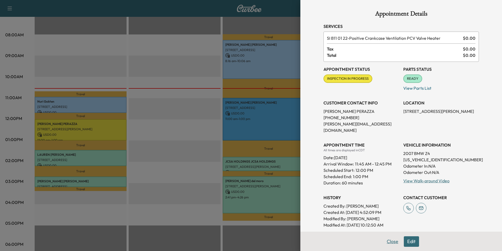
click at [389, 241] on button "Close" at bounding box center [392, 241] width 18 height 11
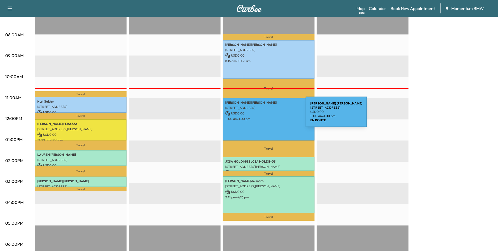
click at [266, 115] on div "[PERSON_NAME] [STREET_ADDRESS] USD 0.00 11:00 am - 1:00 pm" at bounding box center [269, 119] width 92 height 43
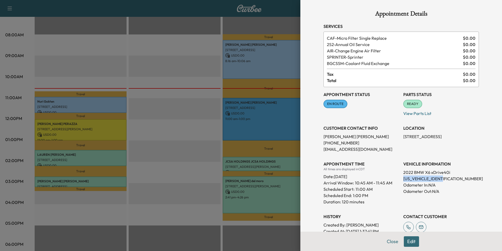
drag, startPoint x: 444, startPoint y: 178, endPoint x: 399, endPoint y: 178, distance: 44.4
click at [403, 178] on p "[US_VEHICLE_IDENTIFICATION_NUMBER]" at bounding box center [441, 178] width 76 height 6
drag, startPoint x: 399, startPoint y: 178, endPoint x: 419, endPoint y: 179, distance: 20.0
copy p "[US_VEHICLE_IDENTIFICATION_NUMBER]"
drag, startPoint x: 450, startPoint y: 137, endPoint x: 399, endPoint y: 136, distance: 50.7
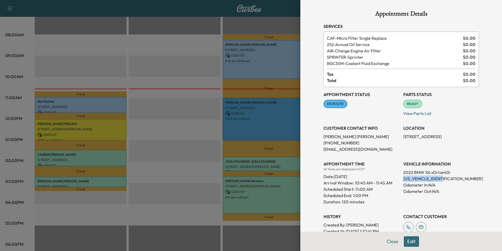
click at [403, 136] on p "[STREET_ADDRESS]" at bounding box center [441, 136] width 76 height 6
drag, startPoint x: 399, startPoint y: 136, endPoint x: 429, endPoint y: 137, distance: 29.7
copy p "[STREET_ADDRESS]"
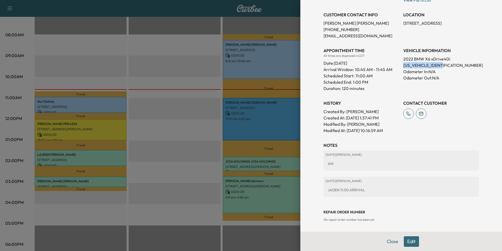
scroll to position [114, 0]
click at [386, 240] on button "Close" at bounding box center [392, 241] width 18 height 11
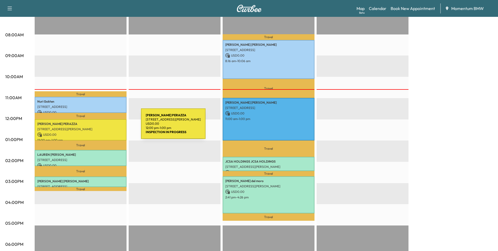
click at [101, 127] on p "[STREET_ADDRESS][PERSON_NAME]" at bounding box center [80, 129] width 87 height 4
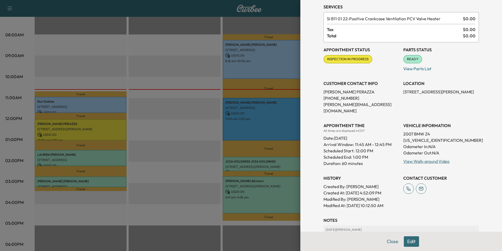
scroll to position [89, 0]
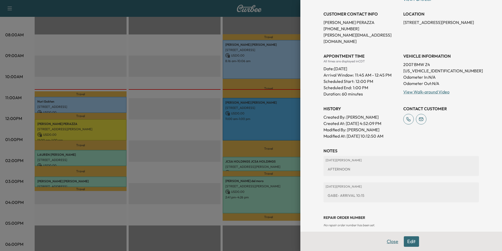
click at [391, 241] on button "Close" at bounding box center [392, 241] width 18 height 11
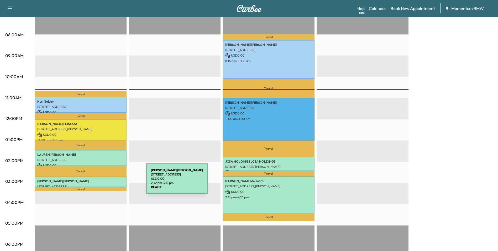
click at [106, 181] on div "[PERSON_NAME] [STREET_ADDRESS] USD 0.00 2:42 pm - 3:12 pm" at bounding box center [81, 181] width 92 height 11
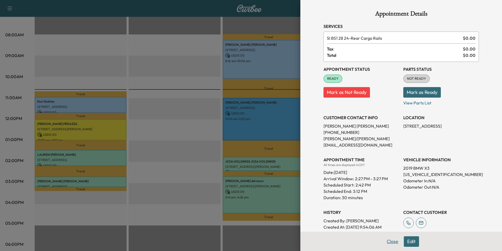
click at [390, 240] on button "Close" at bounding box center [392, 241] width 18 height 11
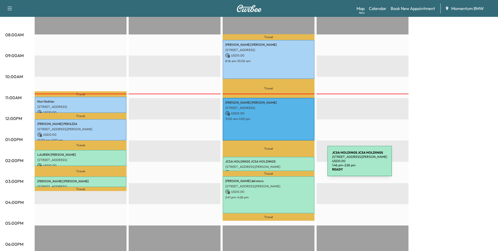
click at [288, 164] on p "[STREET_ADDRESS][PERSON_NAME]" at bounding box center [268, 166] width 87 height 4
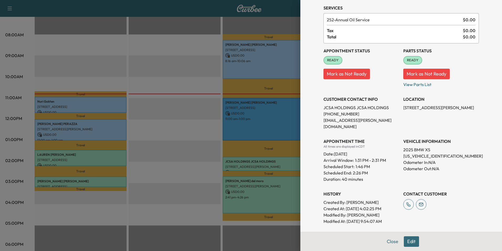
scroll to position [103, 0]
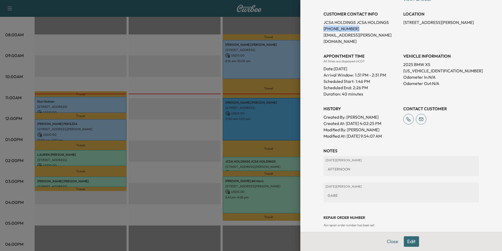
drag, startPoint x: 351, startPoint y: 29, endPoint x: 319, endPoint y: 27, distance: 31.9
click at [319, 27] on div "Appointment Details Services 252 - Annual Oil Service $ 0.00 Tax $ 0.00 Total $…" at bounding box center [401, 67] width 168 height 341
copy p "[PHONE_NUMBER]"
click at [386, 241] on button "Close" at bounding box center [392, 241] width 18 height 11
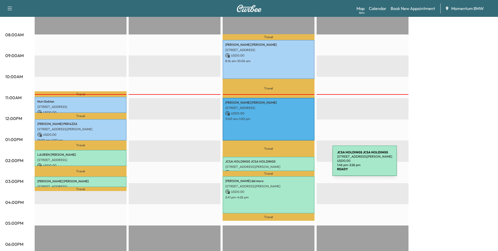
click at [293, 164] on p "[STREET_ADDRESS][PERSON_NAME]" at bounding box center [268, 166] width 87 height 4
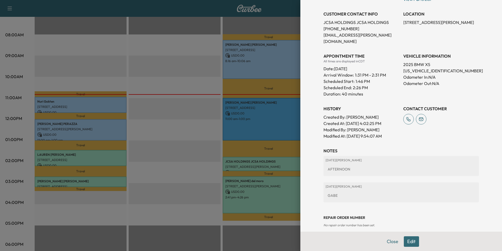
click at [409, 243] on button "Edit" at bounding box center [411, 241] width 15 height 11
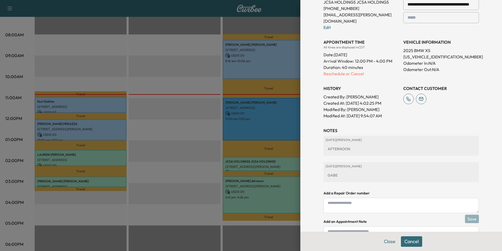
scroll to position [159, 0]
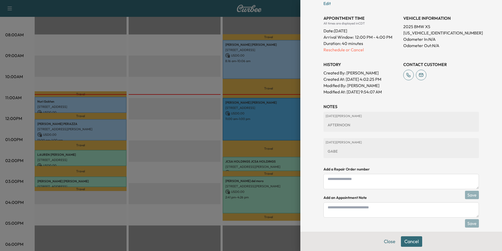
click at [422, 206] on textarea at bounding box center [401, 209] width 155 height 15
type textarea "*"
type textarea "**********"
click at [468, 219] on button "Save" at bounding box center [472, 223] width 14 height 8
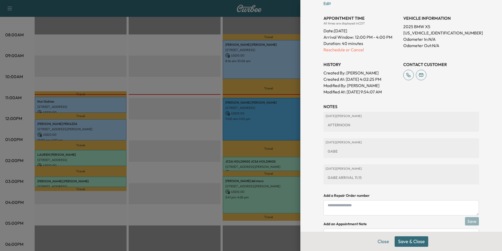
click at [412, 242] on button "Save & Close" at bounding box center [412, 241] width 34 height 11
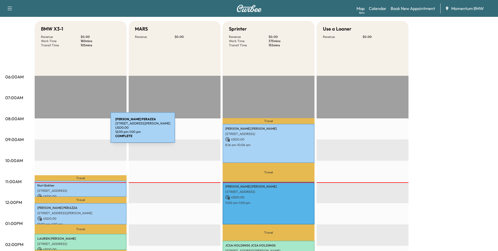
scroll to position [26, 0]
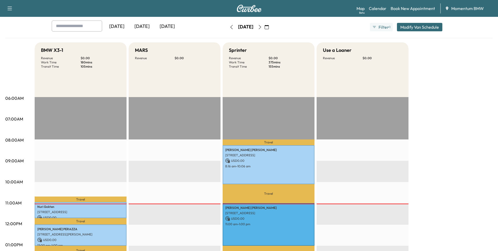
click at [262, 27] on icon "button" at bounding box center [260, 27] width 4 height 4
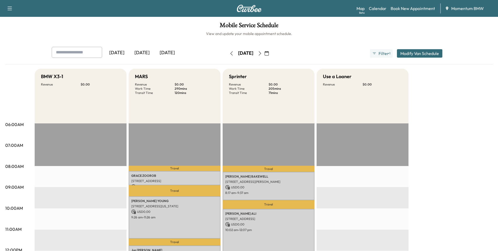
click at [230, 53] on icon "button" at bounding box center [231, 53] width 2 height 4
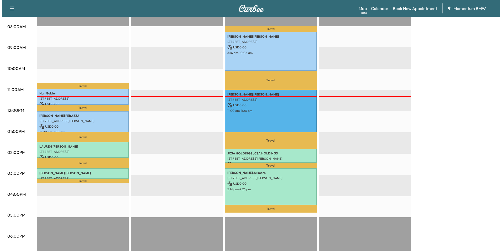
scroll to position [158, 0]
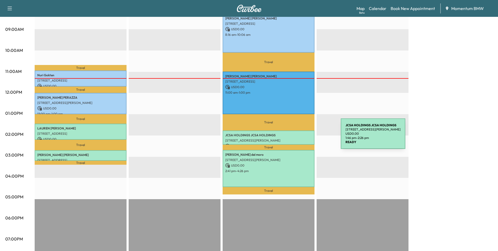
click at [301, 138] on p "[STREET_ADDRESS][PERSON_NAME]" at bounding box center [268, 140] width 87 height 4
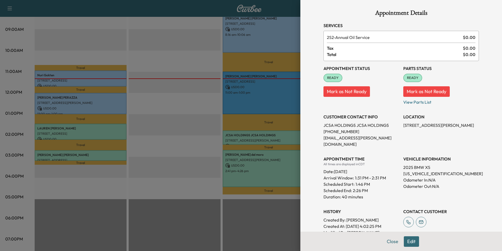
scroll to position [0, 0]
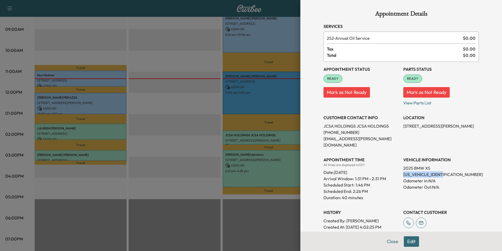
drag, startPoint x: 441, startPoint y: 168, endPoint x: 399, endPoint y: 168, distance: 41.5
click at [399, 168] on div "Appointment Status READY Mark as Not Ready Parts Status READY Mark as Not Ready…" at bounding box center [401, 152] width 155 height 181
drag, startPoint x: 399, startPoint y: 168, endPoint x: 429, endPoint y: 168, distance: 29.4
drag, startPoint x: 429, startPoint y: 126, endPoint x: 400, endPoint y: 124, distance: 29.4
click at [403, 124] on p "[STREET_ADDRESS][PERSON_NAME]" at bounding box center [441, 126] width 76 height 6
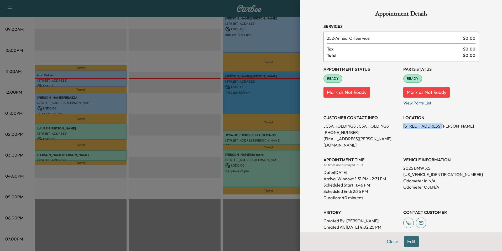
drag, startPoint x: 400, startPoint y: 124, endPoint x: 413, endPoint y: 125, distance: 12.9
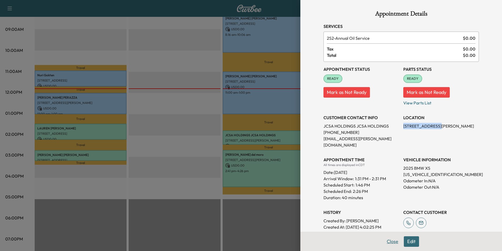
click at [389, 242] on button "Close" at bounding box center [392, 241] width 18 height 11
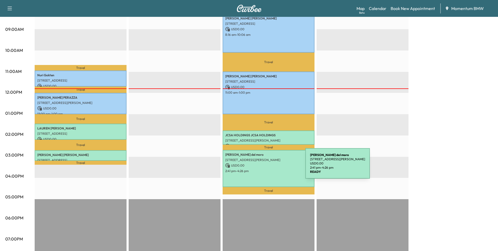
click at [266, 169] on p "2:41 pm - 4:26 pm" at bounding box center [268, 171] width 87 height 4
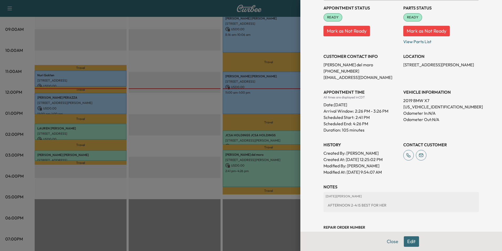
scroll to position [90, 0]
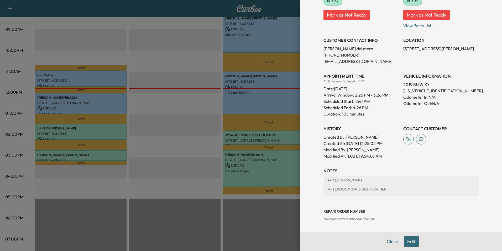
click at [408, 237] on button "Edit" at bounding box center [411, 241] width 15 height 11
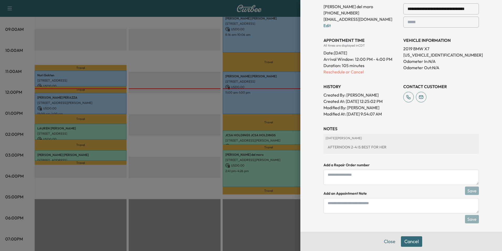
scroll to position [145, 0]
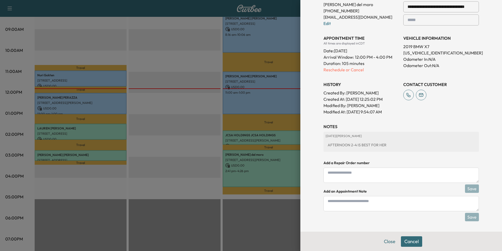
click at [376, 204] on textarea at bounding box center [401, 203] width 155 height 15
type textarea "**********"
click at [385, 243] on button "Close" at bounding box center [390, 241] width 18 height 11
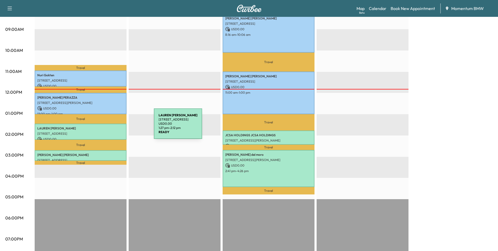
click at [115, 127] on p "[PERSON_NAME]" at bounding box center [80, 128] width 87 height 4
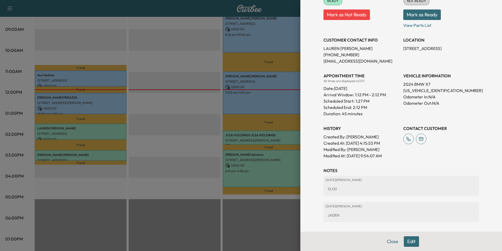
scroll to position [110, 0]
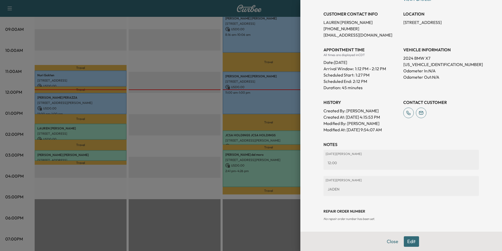
click at [389, 241] on button "Close" at bounding box center [392, 241] width 18 height 11
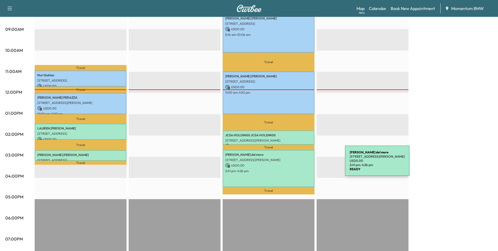
click at [306, 164] on p "USD 0.00" at bounding box center [268, 165] width 87 height 5
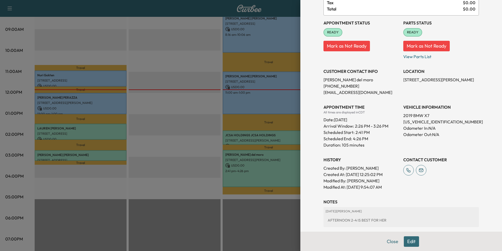
scroll to position [90, 0]
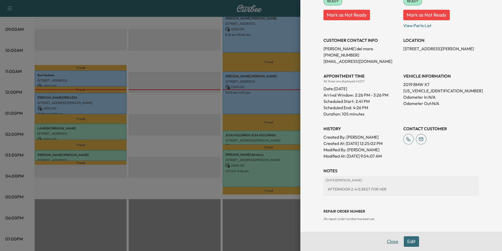
click at [389, 242] on button "Close" at bounding box center [392, 241] width 18 height 11
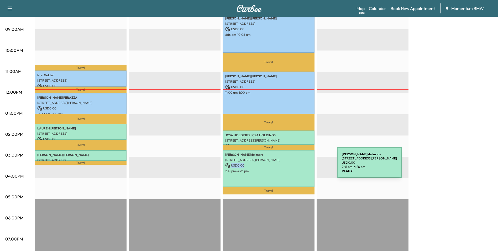
click at [298, 165] on div "[PERSON_NAME] del [PERSON_NAME] [STREET_ADDRESS][PERSON_NAME] USD 0.00 2:41 pm …" at bounding box center [269, 168] width 92 height 37
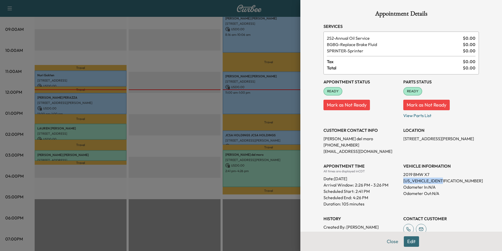
drag, startPoint x: 442, startPoint y: 181, endPoint x: 400, endPoint y: 180, distance: 42.3
click at [403, 180] on p "[US_VEHICLE_IDENTIFICATION_NUMBER]" at bounding box center [441, 180] width 76 height 6
drag, startPoint x: 400, startPoint y: 180, endPoint x: 435, endPoint y: 179, distance: 35.7
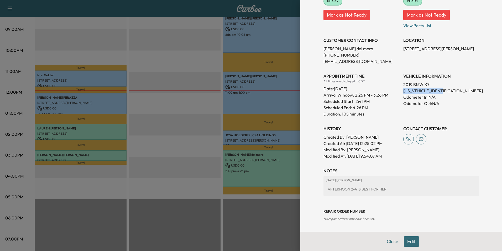
click at [408, 240] on button "Edit" at bounding box center [411, 241] width 15 height 11
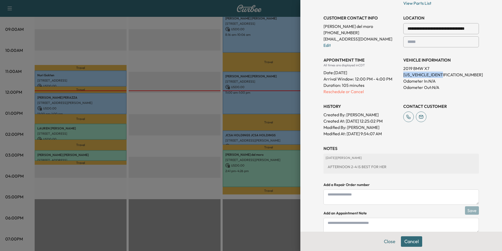
scroll to position [145, 0]
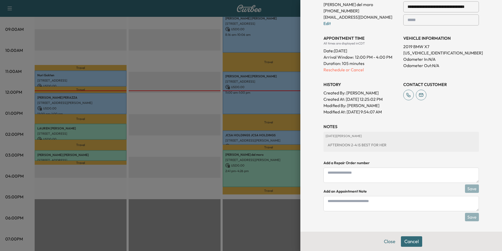
click at [384, 203] on textarea at bounding box center [401, 203] width 155 height 15
type textarea "**********"
click at [467, 218] on button "Save" at bounding box center [472, 216] width 14 height 8
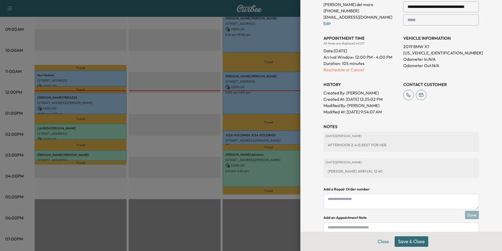
click at [415, 241] on button "Save & Close" at bounding box center [412, 241] width 34 height 11
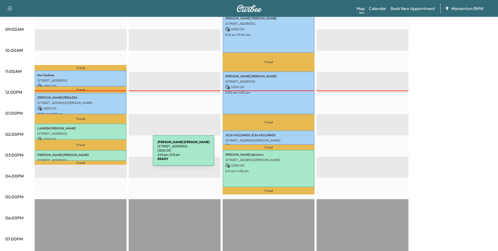
click at [113, 153] on p "[PERSON_NAME]" at bounding box center [80, 155] width 87 height 4
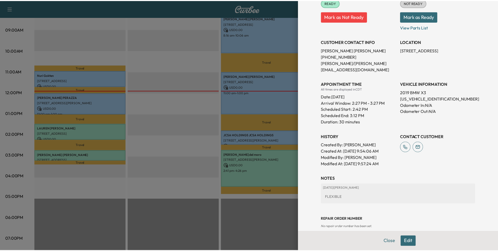
scroll to position [77, 0]
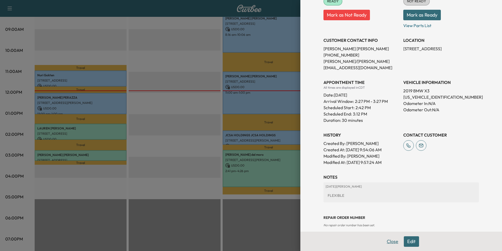
click at [389, 239] on button "Close" at bounding box center [392, 241] width 18 height 11
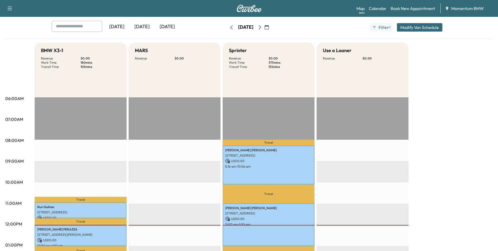
scroll to position [0, 0]
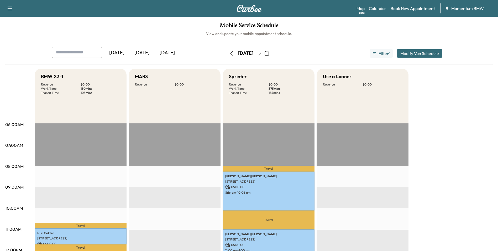
click at [262, 53] on icon "button" at bounding box center [260, 53] width 4 height 4
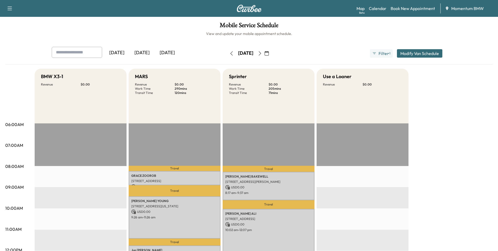
click at [262, 54] on icon "button" at bounding box center [260, 53] width 4 height 4
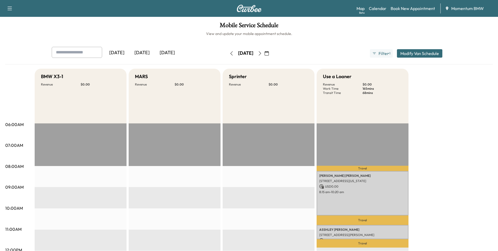
click at [262, 51] on icon "button" at bounding box center [260, 53] width 4 height 4
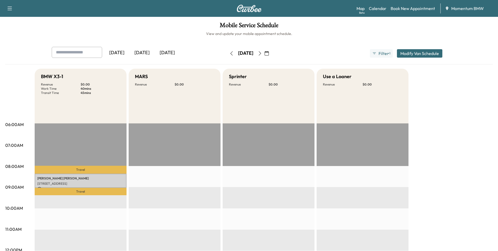
click at [230, 54] on icon "button" at bounding box center [232, 53] width 4 height 4
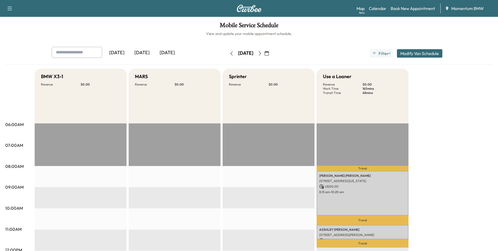
click at [230, 54] on icon "button" at bounding box center [231, 53] width 2 height 4
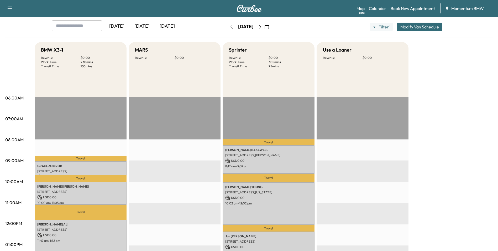
scroll to position [26, 0]
click at [230, 28] on icon "button" at bounding box center [232, 27] width 4 height 4
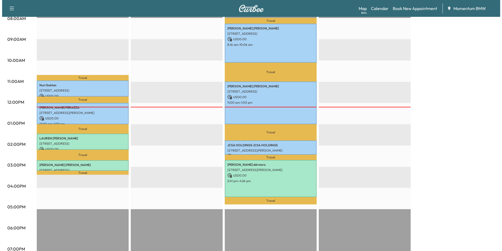
scroll to position [158, 0]
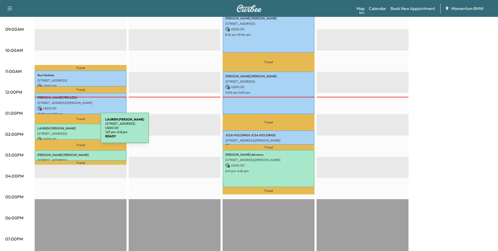
click at [61, 131] on p "[STREET_ADDRESS]" at bounding box center [80, 133] width 87 height 4
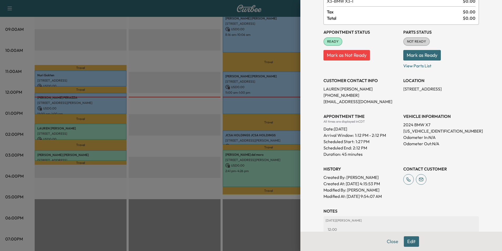
scroll to position [110, 0]
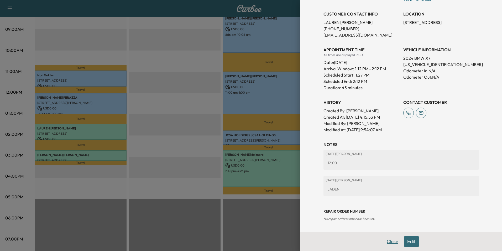
click at [386, 238] on button "Close" at bounding box center [392, 241] width 18 height 11
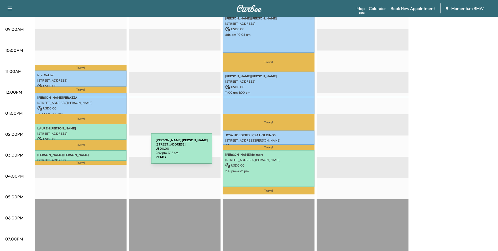
click at [112, 153] on p "[PERSON_NAME]" at bounding box center [80, 155] width 87 height 4
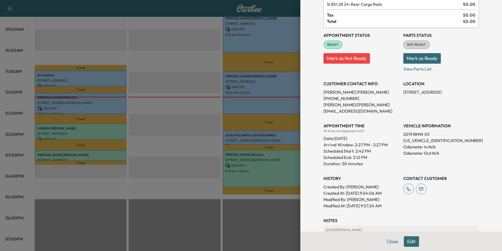
scroll to position [77, 0]
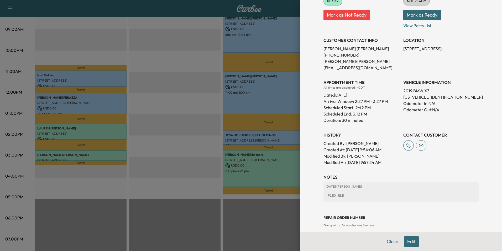
drag, startPoint x: 409, startPoint y: 241, endPoint x: 408, endPoint y: 237, distance: 3.4
click at [409, 241] on button "Edit" at bounding box center [411, 241] width 15 height 11
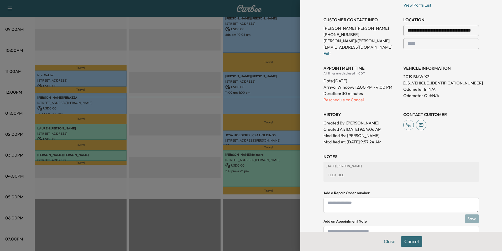
scroll to position [132, 0]
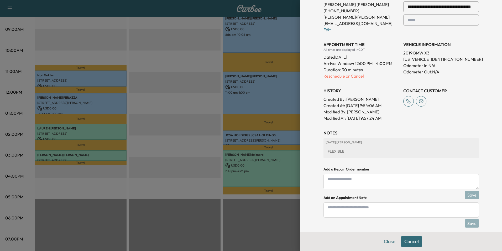
click at [368, 208] on textarea at bounding box center [401, 209] width 155 height 15
type textarea "*"
type textarea "****"
click at [468, 219] on button "Save" at bounding box center [472, 223] width 14 height 8
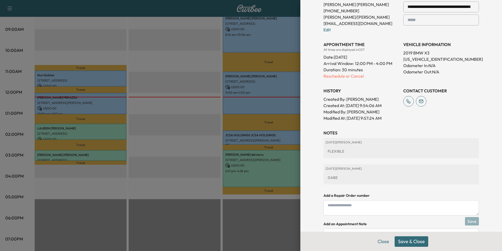
click at [414, 241] on button "Save & Close" at bounding box center [412, 241] width 34 height 11
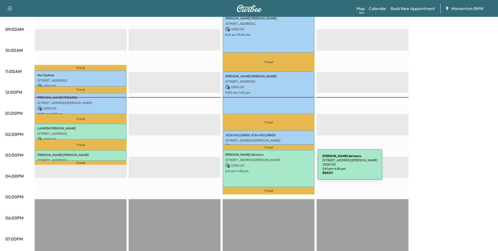
click at [278, 169] on p "2:41 pm - 4:26 pm" at bounding box center [268, 171] width 87 height 4
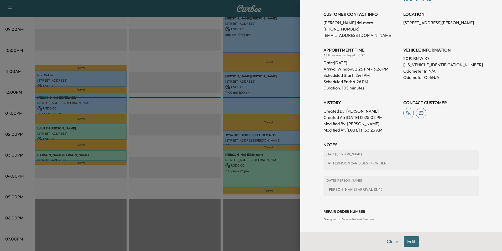
scroll to position [116, 0]
click at [390, 239] on button "Close" at bounding box center [392, 241] width 18 height 11
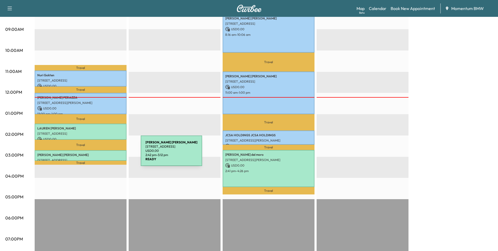
click at [101, 154] on p "[PERSON_NAME]" at bounding box center [80, 155] width 87 height 4
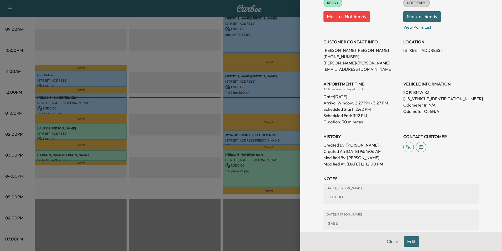
scroll to position [103, 0]
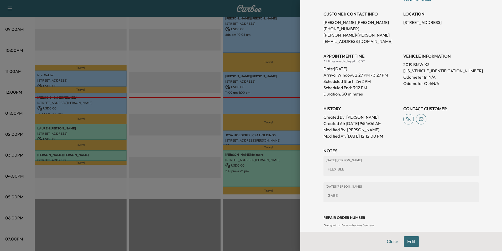
click at [409, 241] on button "Edit" at bounding box center [411, 241] width 15 height 11
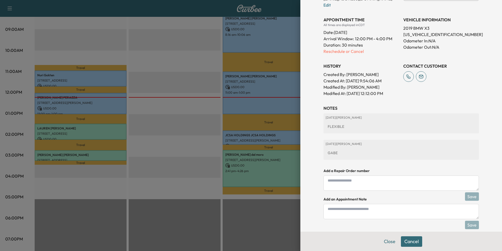
scroll to position [159, 0]
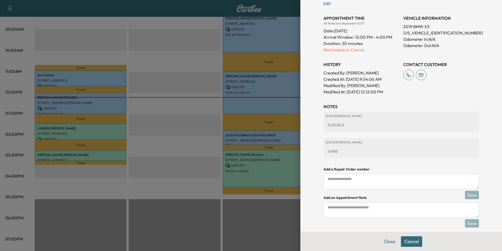
drag, startPoint x: 360, startPoint y: 205, endPoint x: 351, endPoint y: 182, distance: 25.0
click at [360, 206] on textarea at bounding box center [401, 209] width 155 height 15
type textarea "**********"
click at [468, 219] on button "Save" at bounding box center [472, 223] width 14 height 8
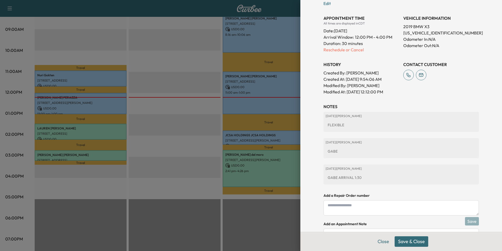
click at [413, 241] on button "Save & Close" at bounding box center [412, 241] width 34 height 11
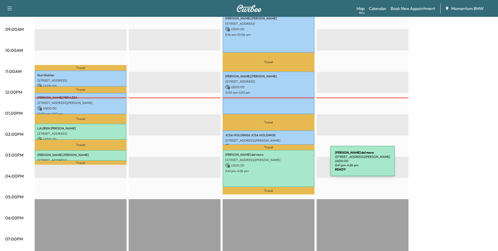
click at [292, 164] on p "USD 0.00" at bounding box center [268, 165] width 87 height 5
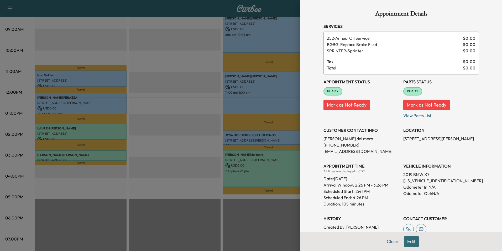
click at [388, 241] on button "Close" at bounding box center [392, 241] width 18 height 11
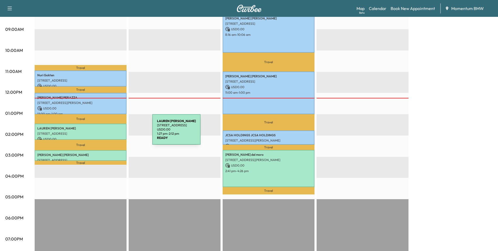
click at [113, 133] on p "[STREET_ADDRESS]" at bounding box center [80, 133] width 87 height 4
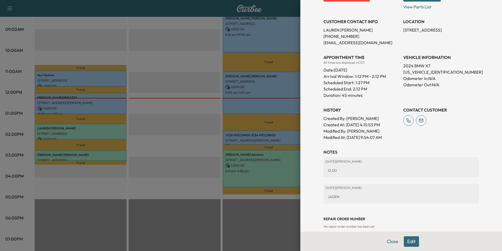
scroll to position [105, 0]
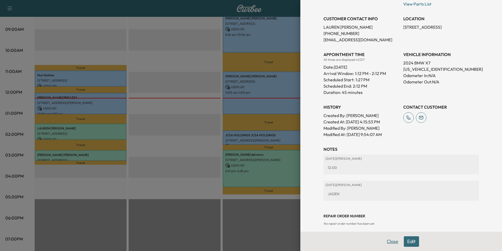
click at [387, 242] on button "Close" at bounding box center [392, 241] width 18 height 11
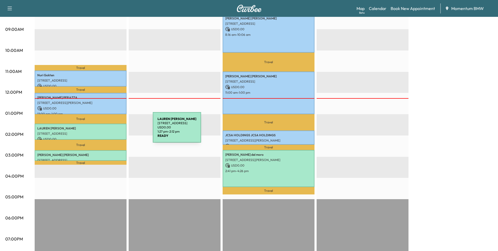
click at [113, 131] on p "[STREET_ADDRESS]" at bounding box center [80, 133] width 87 height 4
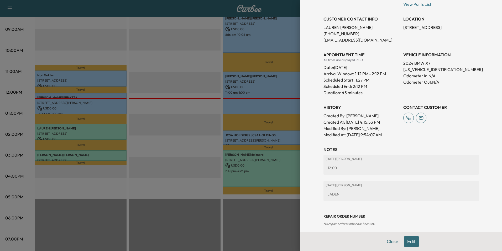
scroll to position [110, 0]
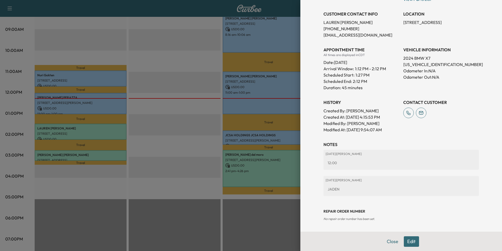
click at [412, 242] on button "Edit" at bounding box center [411, 241] width 15 height 11
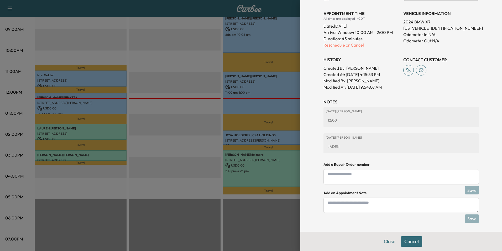
scroll to position [165, 0]
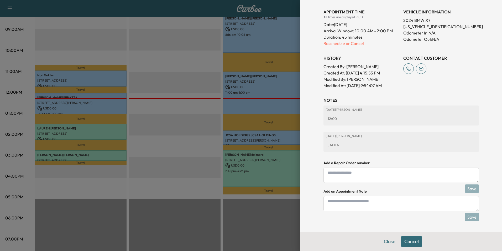
click at [371, 208] on textarea at bounding box center [401, 203] width 155 height 15
type textarea "**********"
click at [470, 215] on button "Save" at bounding box center [472, 216] width 14 height 8
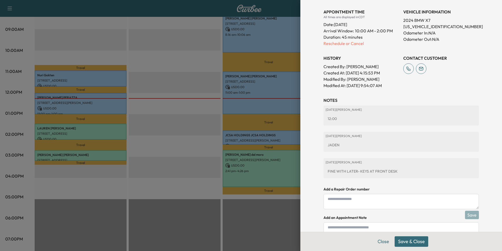
click at [418, 243] on button "Save & Close" at bounding box center [412, 241] width 34 height 11
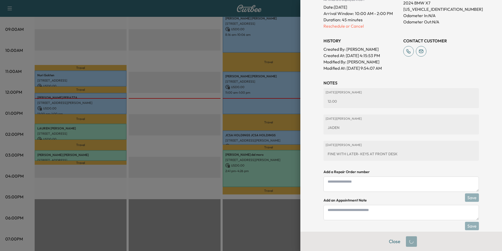
scroll to position [154, 0]
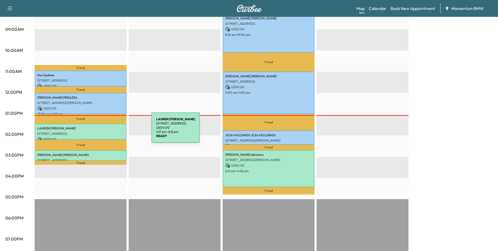
click at [112, 131] on p "[STREET_ADDRESS]" at bounding box center [80, 133] width 87 height 4
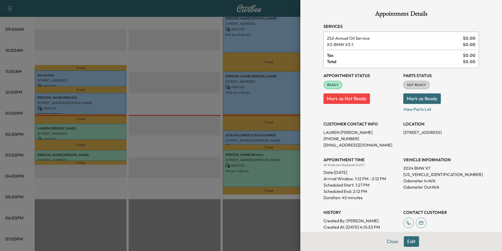
click at [93, 130] on div at bounding box center [251, 125] width 502 height 251
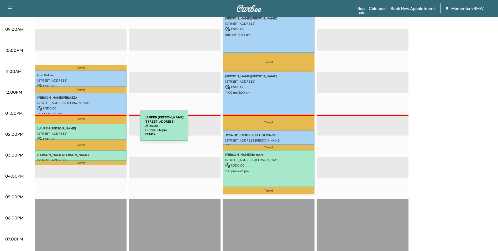
click at [101, 129] on div "[PERSON_NAME] [STREET_ADDRESS] USD 0.00 1:27 pm - 2:12 pm" at bounding box center [81, 131] width 92 height 16
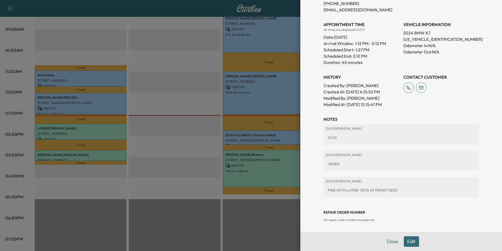
scroll to position [136, 0]
click at [389, 241] on button "Close" at bounding box center [392, 241] width 18 height 11
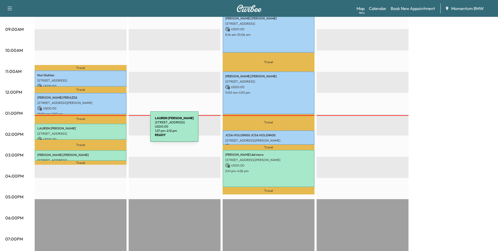
click at [111, 131] on p "[STREET_ADDRESS]" at bounding box center [80, 133] width 87 height 4
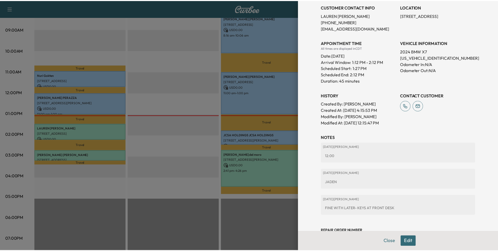
scroll to position [131, 0]
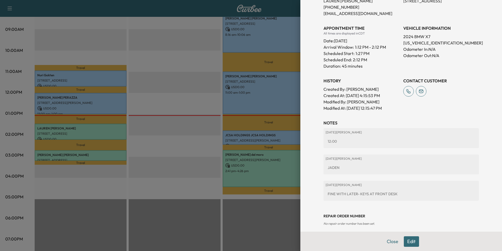
click at [389, 240] on button "Close" at bounding box center [392, 241] width 18 height 11
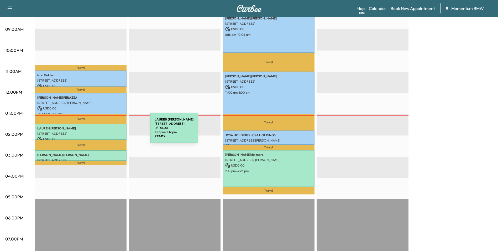
click at [111, 131] on p "[STREET_ADDRESS]" at bounding box center [80, 133] width 87 height 4
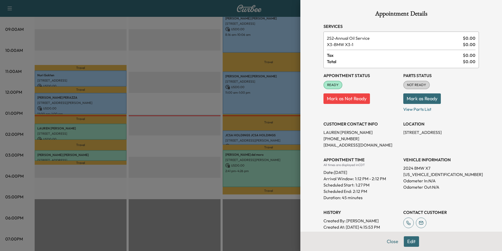
click at [389, 241] on button "Close" at bounding box center [392, 241] width 18 height 11
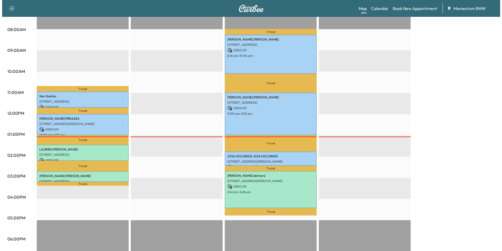
scroll to position [105, 0]
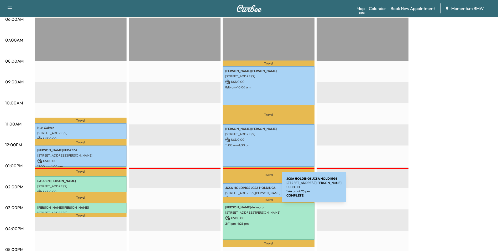
click at [242, 191] on p "[STREET_ADDRESS][PERSON_NAME]" at bounding box center [268, 193] width 87 height 4
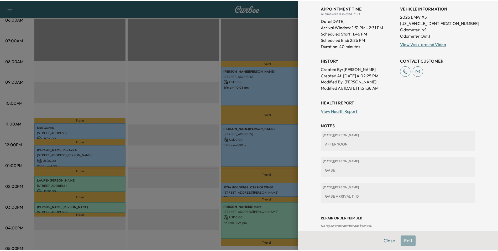
scroll to position [138, 0]
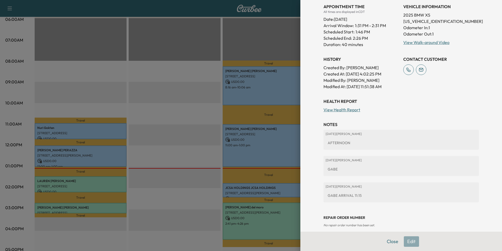
drag, startPoint x: 393, startPoint y: 242, endPoint x: 348, endPoint y: 236, distance: 44.8
click at [392, 242] on button "Close" at bounding box center [392, 241] width 18 height 11
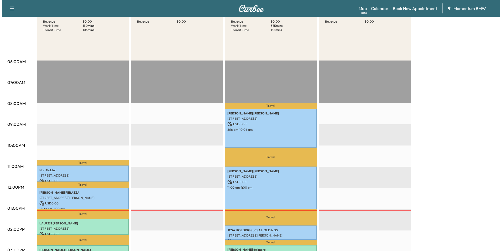
scroll to position [0, 0]
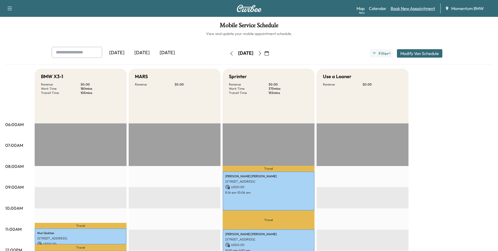
click at [415, 10] on link "Book New Appointment" at bounding box center [413, 8] width 44 height 6
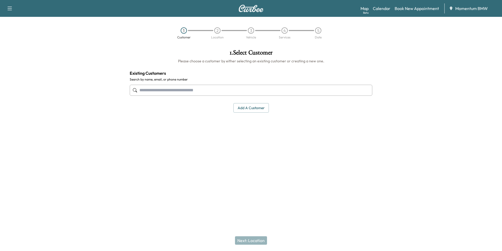
click at [207, 91] on input "text" at bounding box center [251, 90] width 243 height 11
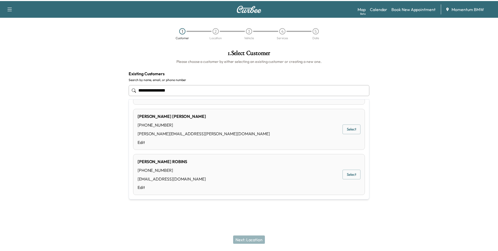
scroll to position [184, 0]
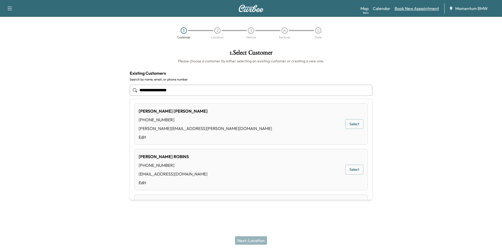
type input "**********"
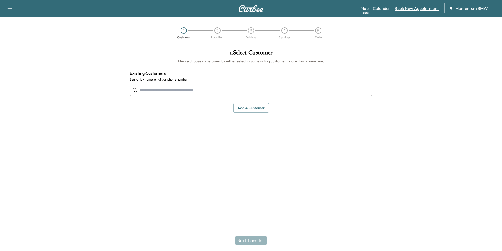
click at [418, 8] on link "Book New Appointment" at bounding box center [417, 8] width 44 height 6
drag, startPoint x: 245, startPoint y: 107, endPoint x: 249, endPoint y: 107, distance: 3.7
click at [245, 107] on button "Add a customer" at bounding box center [250, 108] width 35 height 10
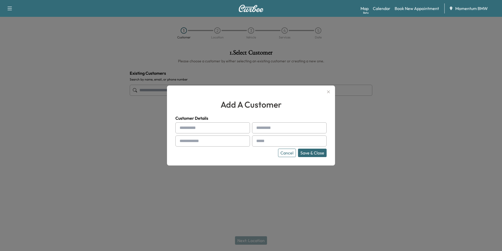
click at [210, 128] on input "text" at bounding box center [212, 127] width 75 height 11
type input "*"
type input "********"
type input "**********"
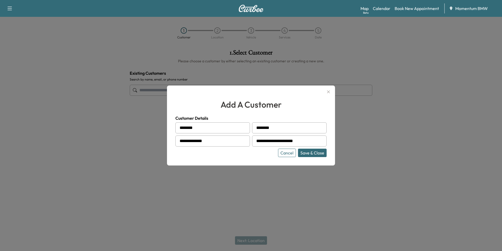
type input "**********"
click at [321, 154] on button "Save & Close" at bounding box center [312, 152] width 29 height 8
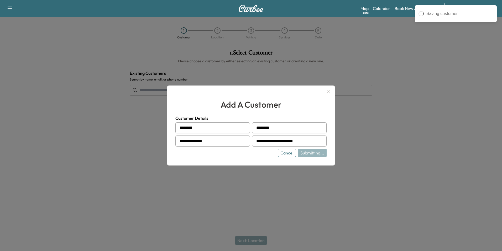
type input "**********"
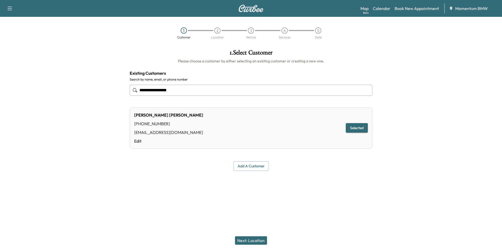
click at [259, 240] on button "Next: Location" at bounding box center [251, 240] width 32 height 8
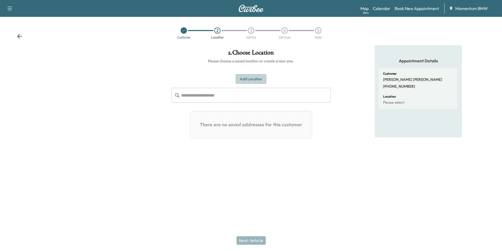
click at [254, 80] on button "Add Location" at bounding box center [251, 79] width 30 height 10
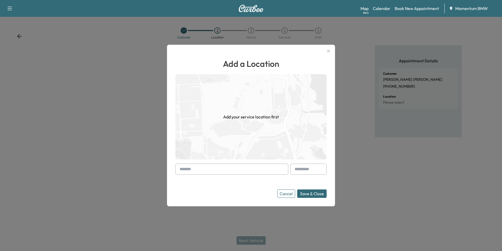
click at [237, 170] on input "text" at bounding box center [231, 168] width 113 height 11
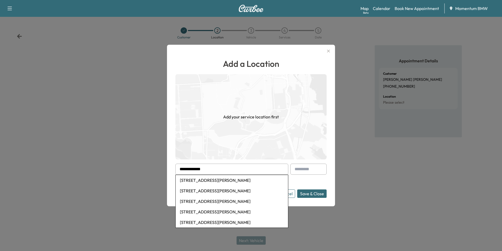
click at [238, 183] on li "[STREET_ADDRESS][PERSON_NAME]" at bounding box center [232, 180] width 112 height 11
type input "**********"
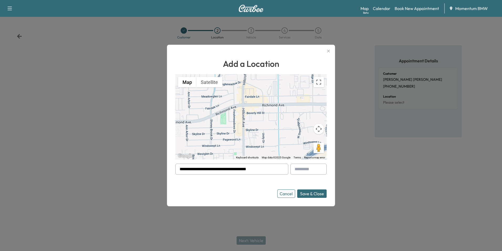
click at [314, 193] on button "Save & Close" at bounding box center [311, 193] width 29 height 8
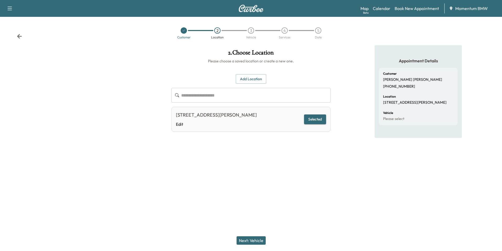
click at [241, 237] on button "Next: Vehicle" at bounding box center [251, 240] width 29 height 8
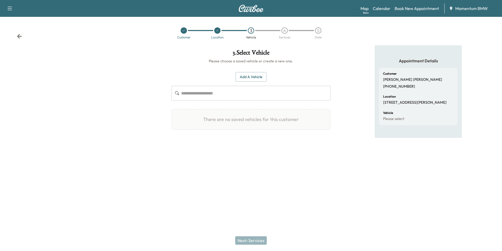
click at [255, 79] on button "Add a Vehicle" at bounding box center [251, 77] width 31 height 10
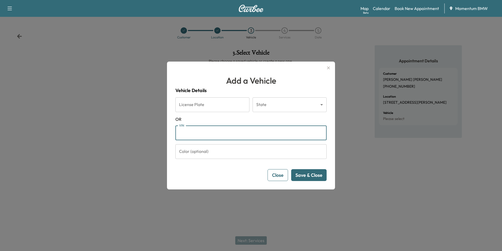
paste input "**********"
type input "**********"
click at [317, 177] on button "Save & Close" at bounding box center [308, 175] width 35 height 12
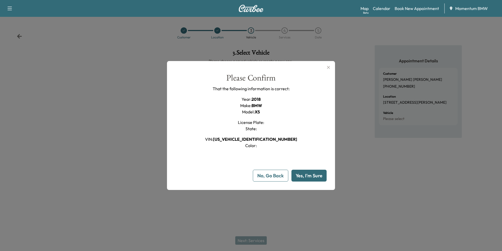
click at [310, 176] on button "Yes, I'm Sure" at bounding box center [308, 175] width 35 height 12
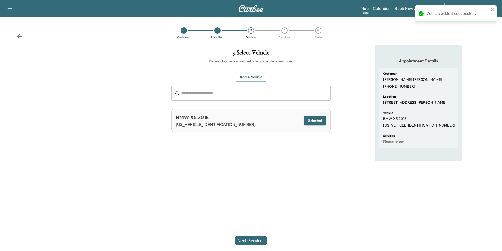
click at [250, 240] on button "Next: Services" at bounding box center [251, 240] width 32 height 8
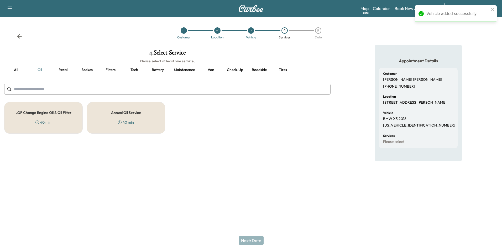
click at [128, 111] on h5 "Annual Oil Service" at bounding box center [126, 113] width 30 height 4
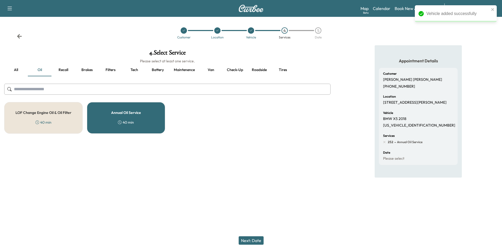
click at [255, 239] on button "Next: Date" at bounding box center [251, 240] width 25 height 8
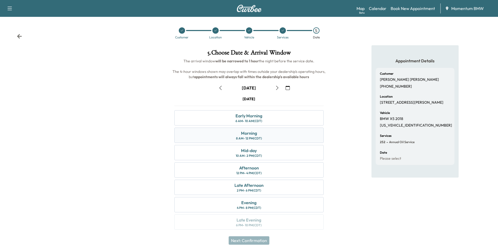
click at [271, 136] on div "Morning 8 AM - 12 PM (CDT)" at bounding box center [248, 134] width 149 height 15
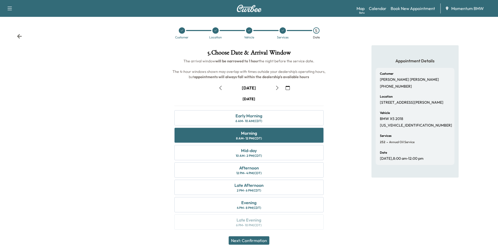
click at [248, 240] on button "Next: Confirmation" at bounding box center [249, 240] width 41 height 8
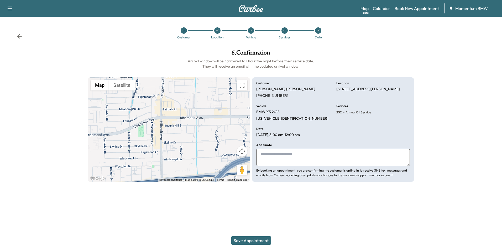
click at [304, 158] on textarea at bounding box center [333, 156] width 154 height 17
type textarea "**********"
click at [258, 241] on button "Save Appointment" at bounding box center [251, 240] width 40 height 8
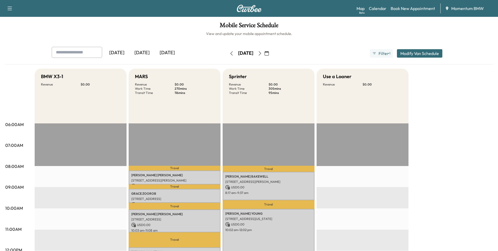
click at [230, 54] on icon "button" at bounding box center [232, 53] width 4 height 4
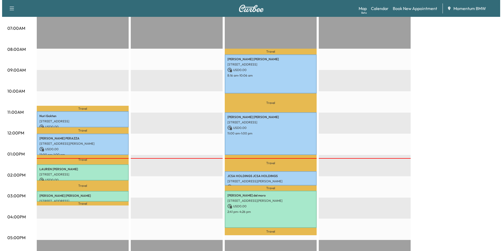
scroll to position [131, 0]
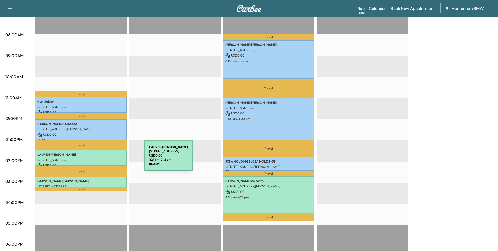
click at [105, 159] on p "[STREET_ADDRESS]" at bounding box center [80, 160] width 87 height 4
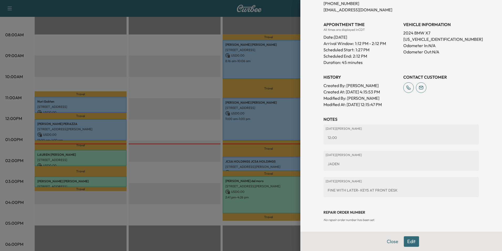
scroll to position [136, 0]
click at [105, 154] on div at bounding box center [251, 125] width 502 height 251
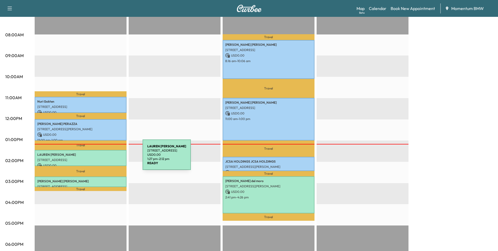
click at [103, 158] on p "[STREET_ADDRESS]" at bounding box center [80, 160] width 87 height 4
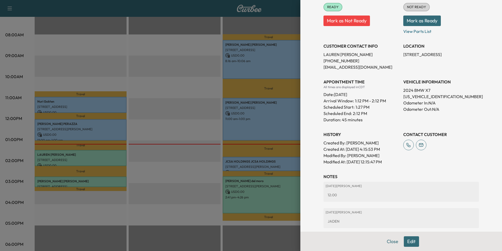
scroll to position [105, 0]
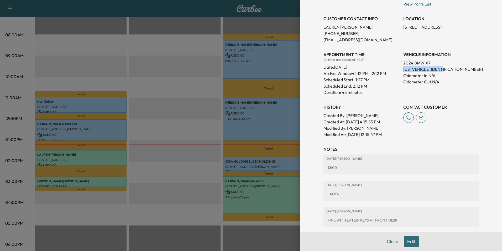
drag, startPoint x: 444, startPoint y: 69, endPoint x: 400, endPoint y: 71, distance: 43.9
click at [403, 71] on p "[US_VEHICLE_IDENTIFICATION_NUMBER]" at bounding box center [441, 69] width 76 height 6
drag, startPoint x: 400, startPoint y: 71, endPoint x: 436, endPoint y: 70, distance: 35.2
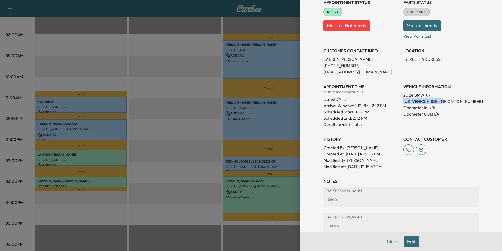
scroll to position [0, 0]
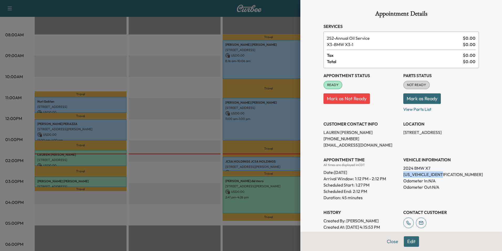
drag, startPoint x: 440, startPoint y: 131, endPoint x: 399, endPoint y: 130, distance: 40.5
click at [399, 130] on div "Appointment Status READY Mark as Not Ready Parts Status NOT READY Mark as Ready…" at bounding box center [401, 155] width 155 height 174
drag, startPoint x: 399, startPoint y: 130, endPoint x: 424, endPoint y: 133, distance: 24.7
click at [385, 242] on button "Close" at bounding box center [392, 241] width 18 height 11
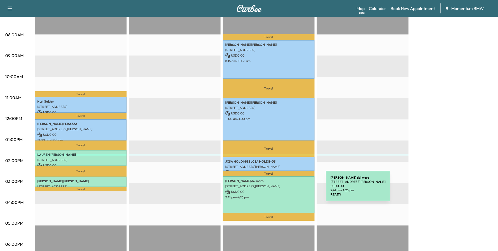
click at [287, 189] on p "USD 0.00" at bounding box center [268, 191] width 87 height 5
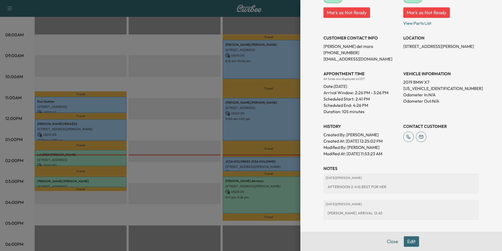
scroll to position [116, 0]
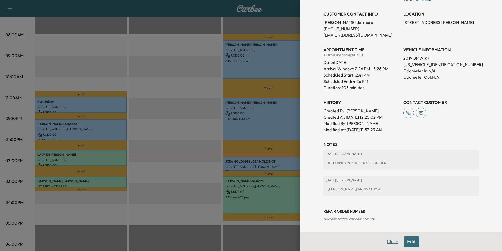
click at [387, 242] on button "Close" at bounding box center [392, 241] width 18 height 11
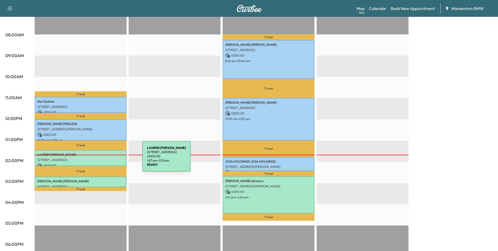
click at [103, 159] on p "[STREET_ADDRESS]" at bounding box center [80, 160] width 87 height 4
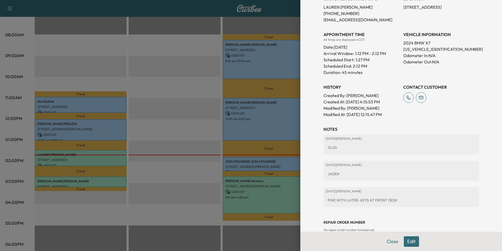
scroll to position [136, 0]
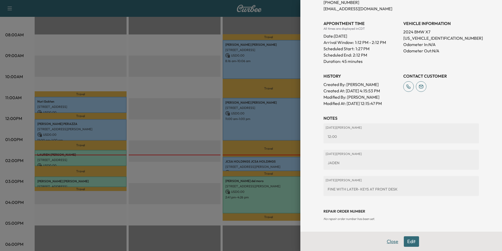
click at [388, 240] on button "Close" at bounding box center [392, 241] width 18 height 11
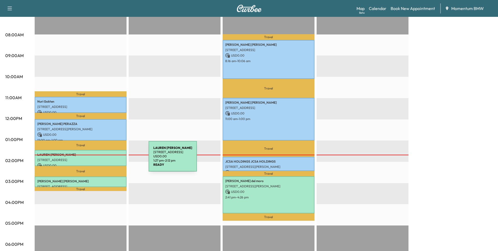
click at [109, 159] on p "[STREET_ADDRESS]" at bounding box center [80, 160] width 87 height 4
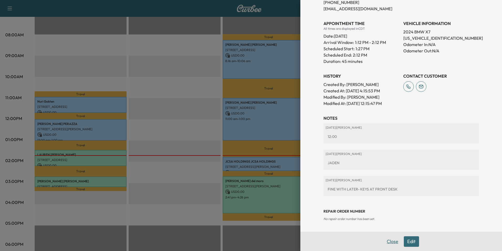
click at [387, 238] on button "Close" at bounding box center [392, 241] width 18 height 11
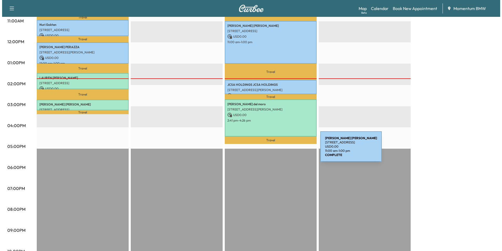
scroll to position [210, 0]
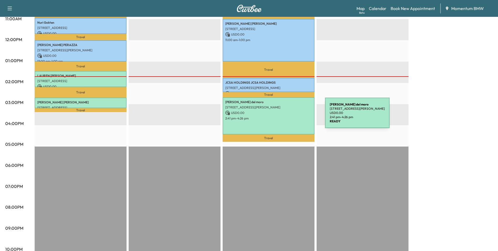
click at [286, 116] on p "2:41 pm - 4:26 pm" at bounding box center [268, 118] width 87 height 4
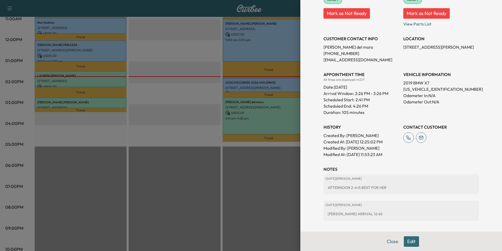
scroll to position [116, 0]
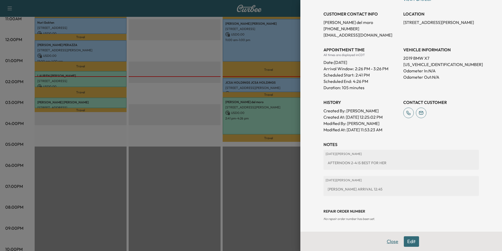
click at [388, 241] on button "Close" at bounding box center [392, 241] width 18 height 11
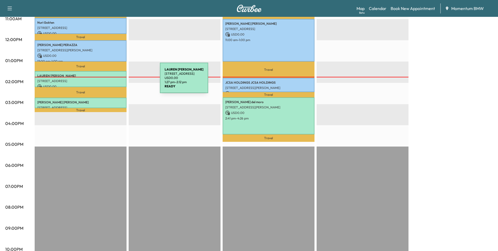
click at [121, 81] on p "[STREET_ADDRESS]" at bounding box center [80, 81] width 87 height 4
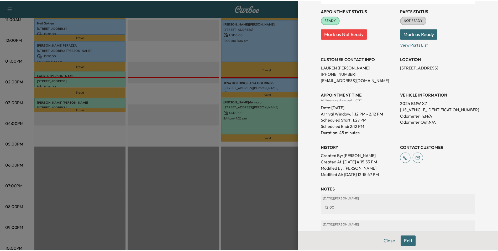
scroll to position [79, 0]
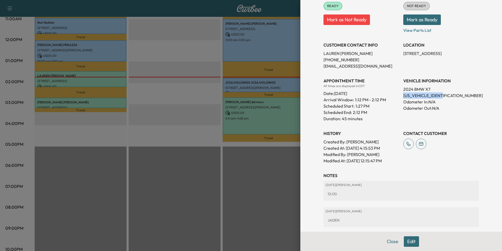
drag, startPoint x: 442, startPoint y: 96, endPoint x: 399, endPoint y: 93, distance: 43.6
click at [399, 93] on div "Appointment Status READY Mark as Not Ready Parts Status NOT READY Mark as Ready…" at bounding box center [401, 76] width 155 height 174
drag, startPoint x: 399, startPoint y: 93, endPoint x: 436, endPoint y: 96, distance: 37.9
drag, startPoint x: 440, startPoint y: 52, endPoint x: 399, endPoint y: 52, distance: 40.7
click at [403, 52] on p "[STREET_ADDRESS]" at bounding box center [441, 53] width 76 height 6
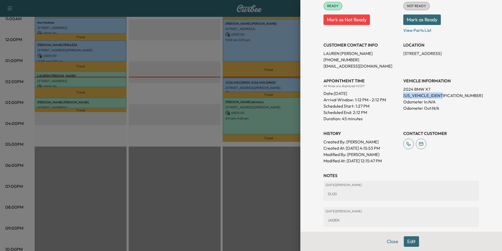
drag, startPoint x: 399, startPoint y: 52, endPoint x: 423, endPoint y: 53, distance: 23.4
click at [390, 241] on button "Close" at bounding box center [392, 241] width 18 height 11
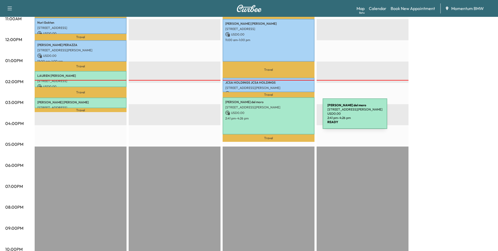
click at [283, 117] on p "2:41 pm - 4:26 pm" at bounding box center [268, 118] width 87 height 4
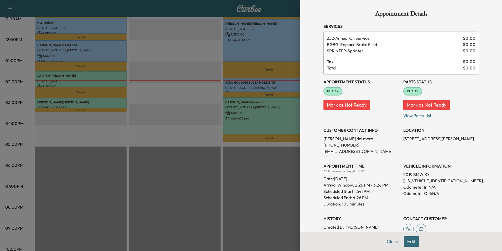
drag, startPoint x: 459, startPoint y: 138, endPoint x: 399, endPoint y: 136, distance: 59.4
click at [399, 136] on div "Appointment Status READY Mark as Not Ready Parts Status READY Mark as Not Ready…" at bounding box center [401, 161] width 155 height 174
drag, startPoint x: 399, startPoint y: 136, endPoint x: 427, endPoint y: 140, distance: 28.1
click at [387, 240] on button "Close" at bounding box center [392, 241] width 18 height 11
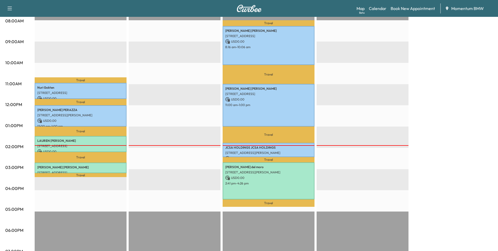
scroll to position [184, 0]
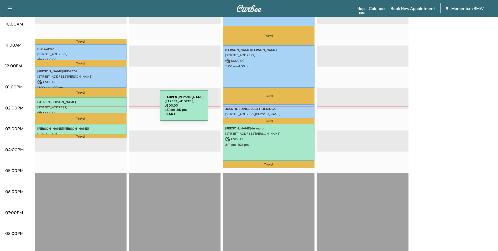
click at [121, 110] on p "USD 0.00" at bounding box center [80, 112] width 87 height 5
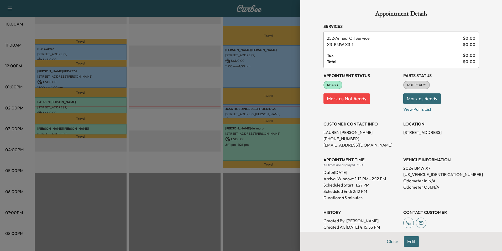
drag, startPoint x: 450, startPoint y: 132, endPoint x: 399, endPoint y: 132, distance: 50.9
click at [399, 132] on div "Appointment Status READY Mark as Not Ready Parts Status NOT READY Mark as Ready…" at bounding box center [401, 155] width 155 height 174
drag, startPoint x: 399, startPoint y: 132, endPoint x: 425, endPoint y: 132, distance: 25.7
click at [388, 241] on button "Close" at bounding box center [392, 241] width 18 height 11
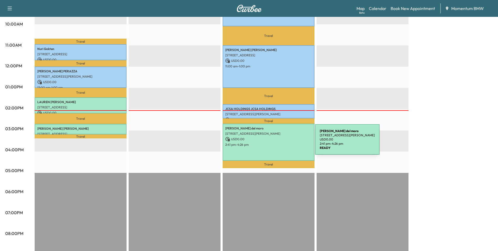
click at [272, 142] on p "2:41 pm - 4:26 pm" at bounding box center [268, 144] width 87 height 4
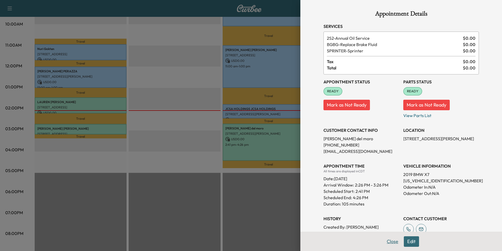
click at [388, 240] on button "Close" at bounding box center [392, 241] width 18 height 11
